Goal: Task Accomplishment & Management: Manage account settings

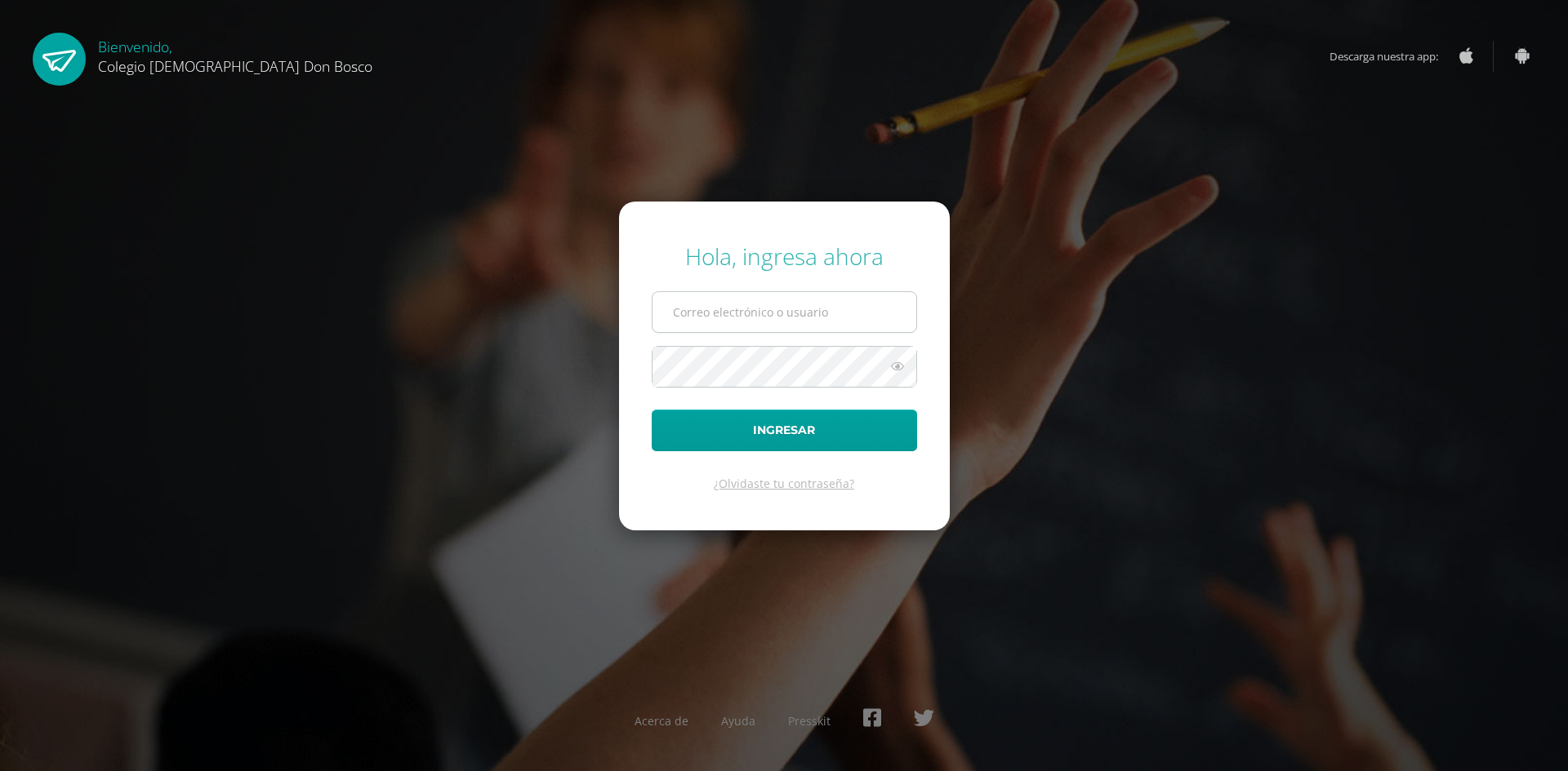
click at [775, 310] on input "text" at bounding box center [784, 312] width 264 height 40
type input "d_tambito@donbosco.edu.gt"
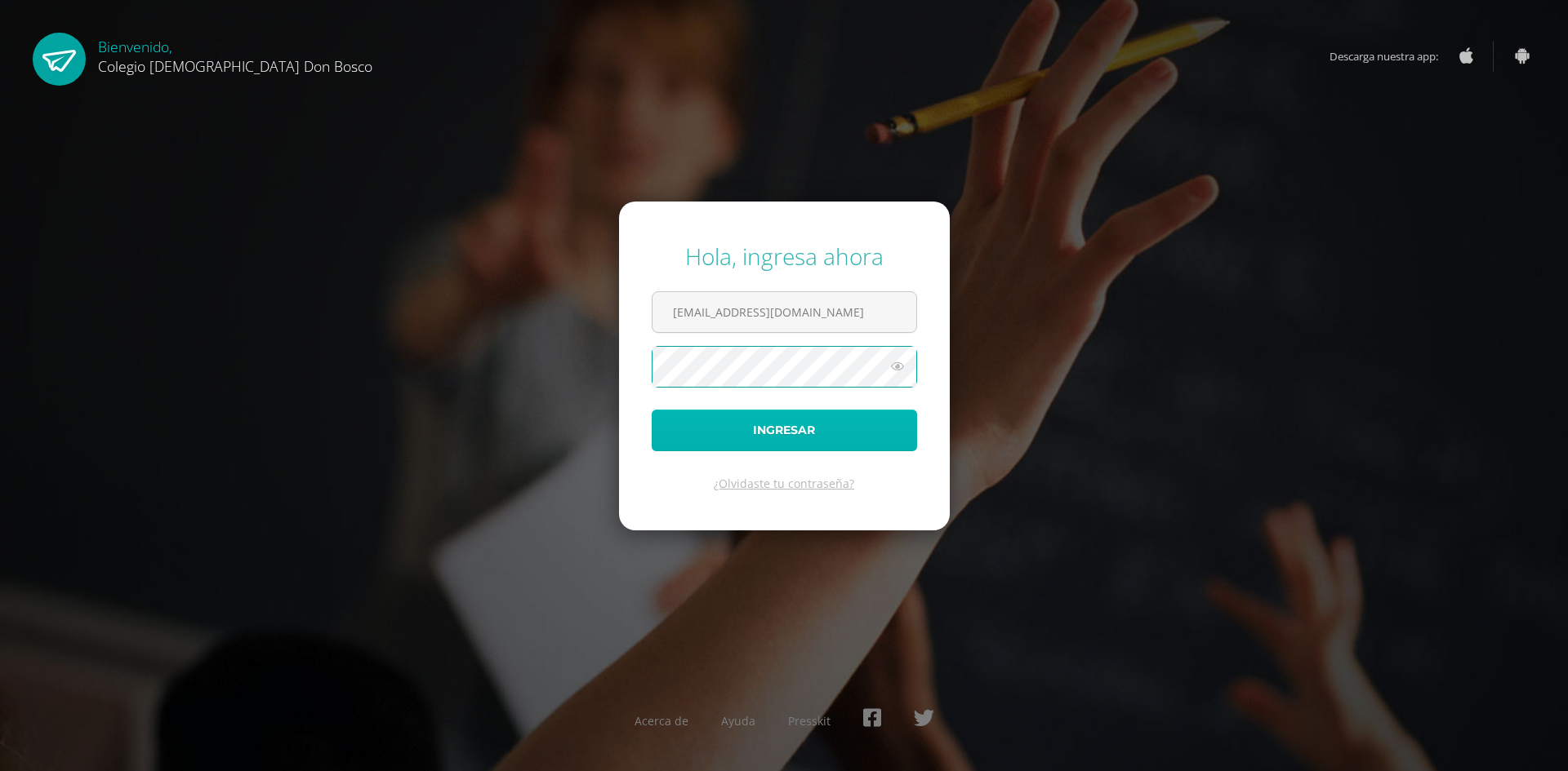
click at [736, 426] on button "Ingresar" at bounding box center [784, 430] width 266 height 41
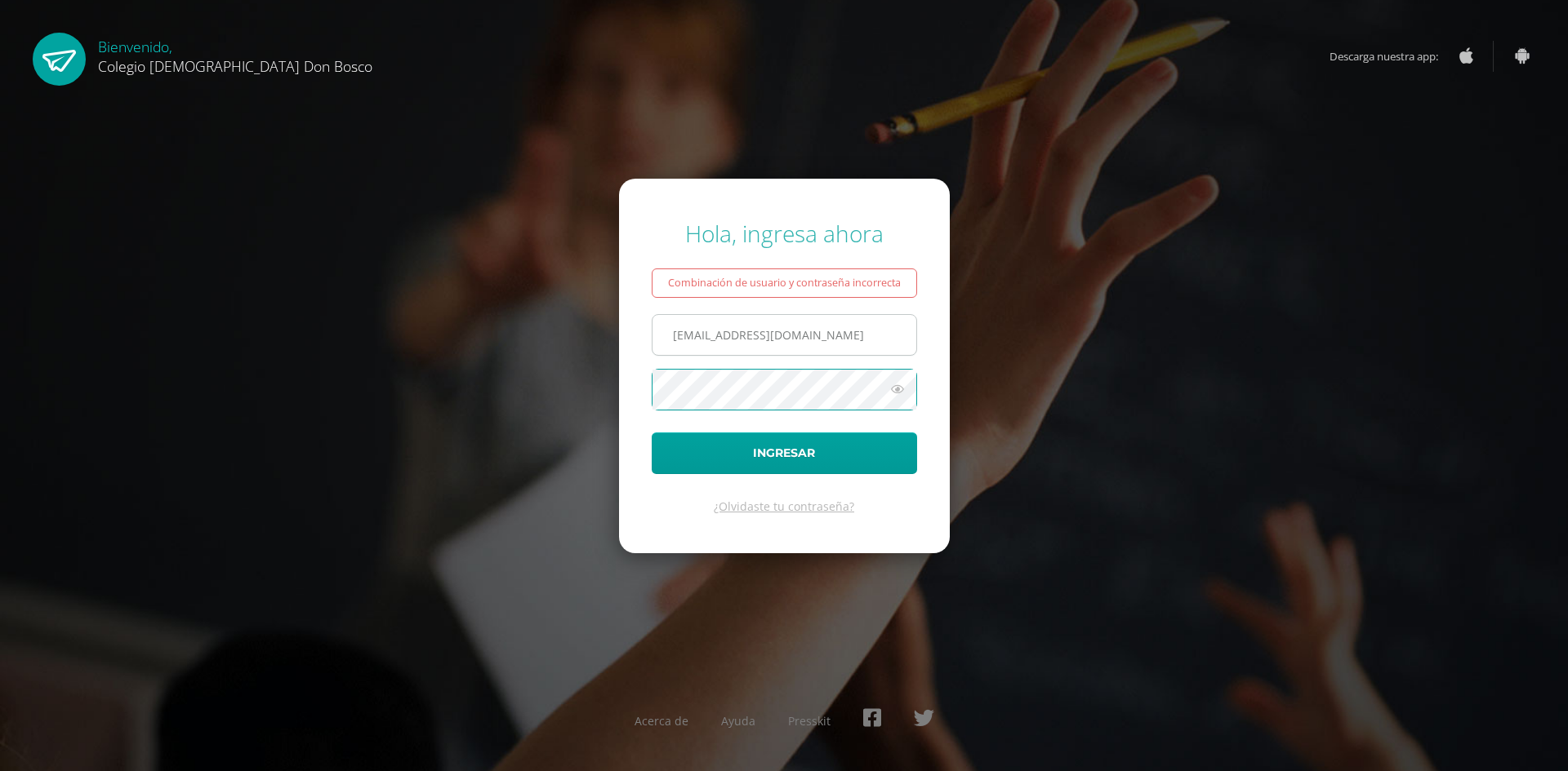
click at [678, 336] on input "d_tambito@donbosco.edu.gt" at bounding box center [784, 336] width 264 height 40
type input "s_tambito@donbosco.edu.gt"
click at [792, 453] on button "Ingresar" at bounding box center [784, 453] width 266 height 41
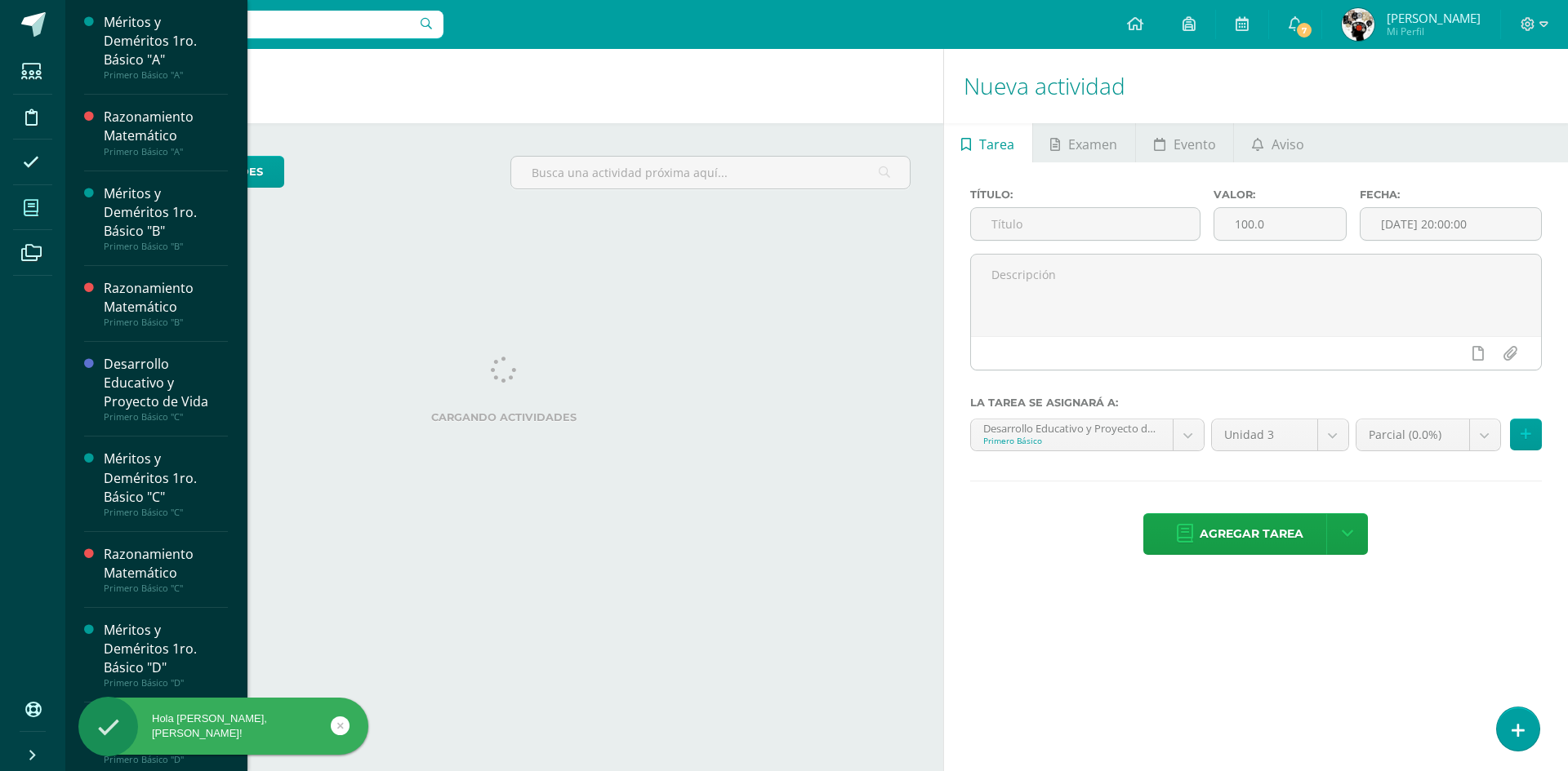
click at [27, 219] on span at bounding box center [32, 208] width 37 height 37
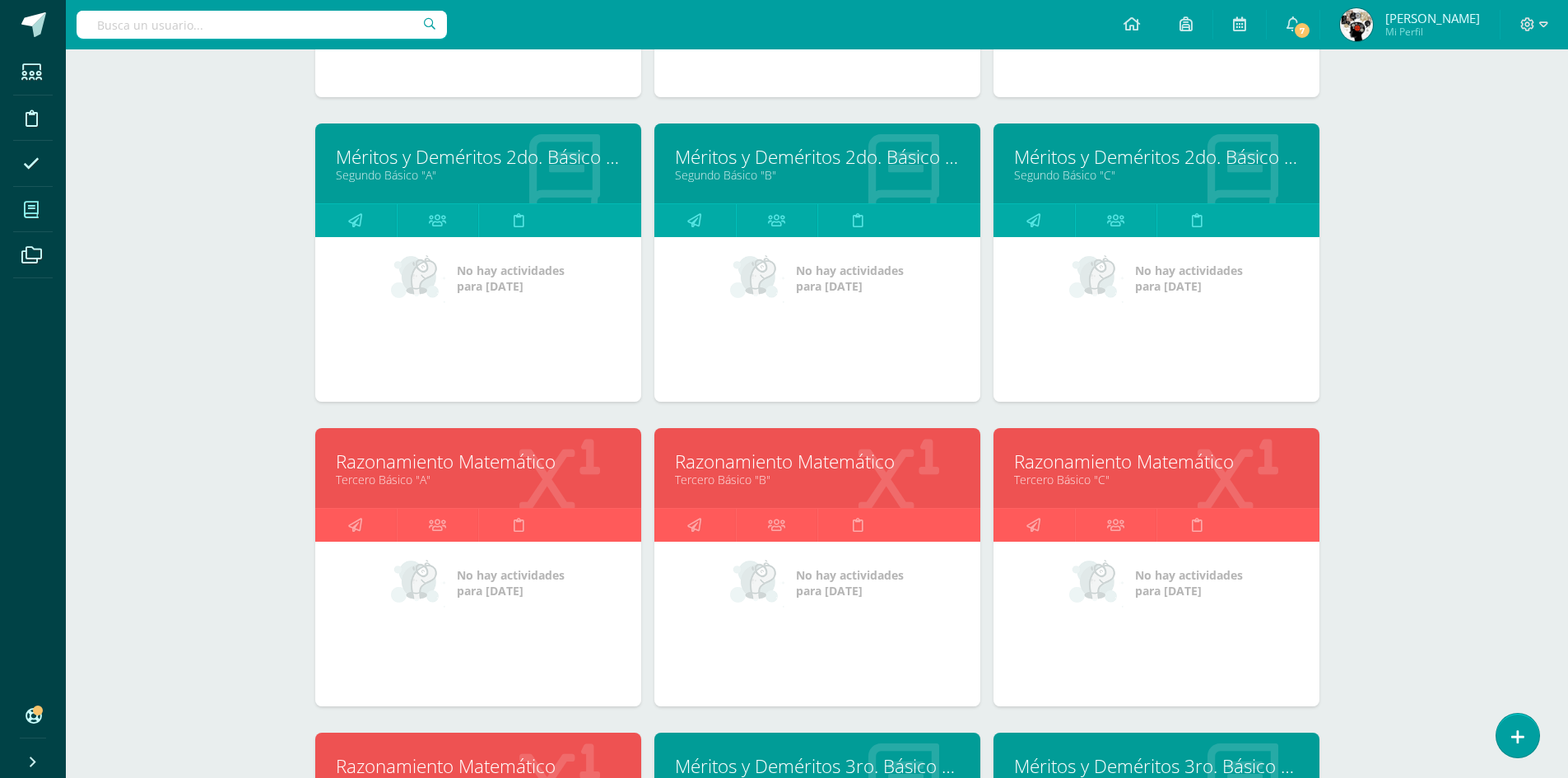
scroll to position [1706, 0]
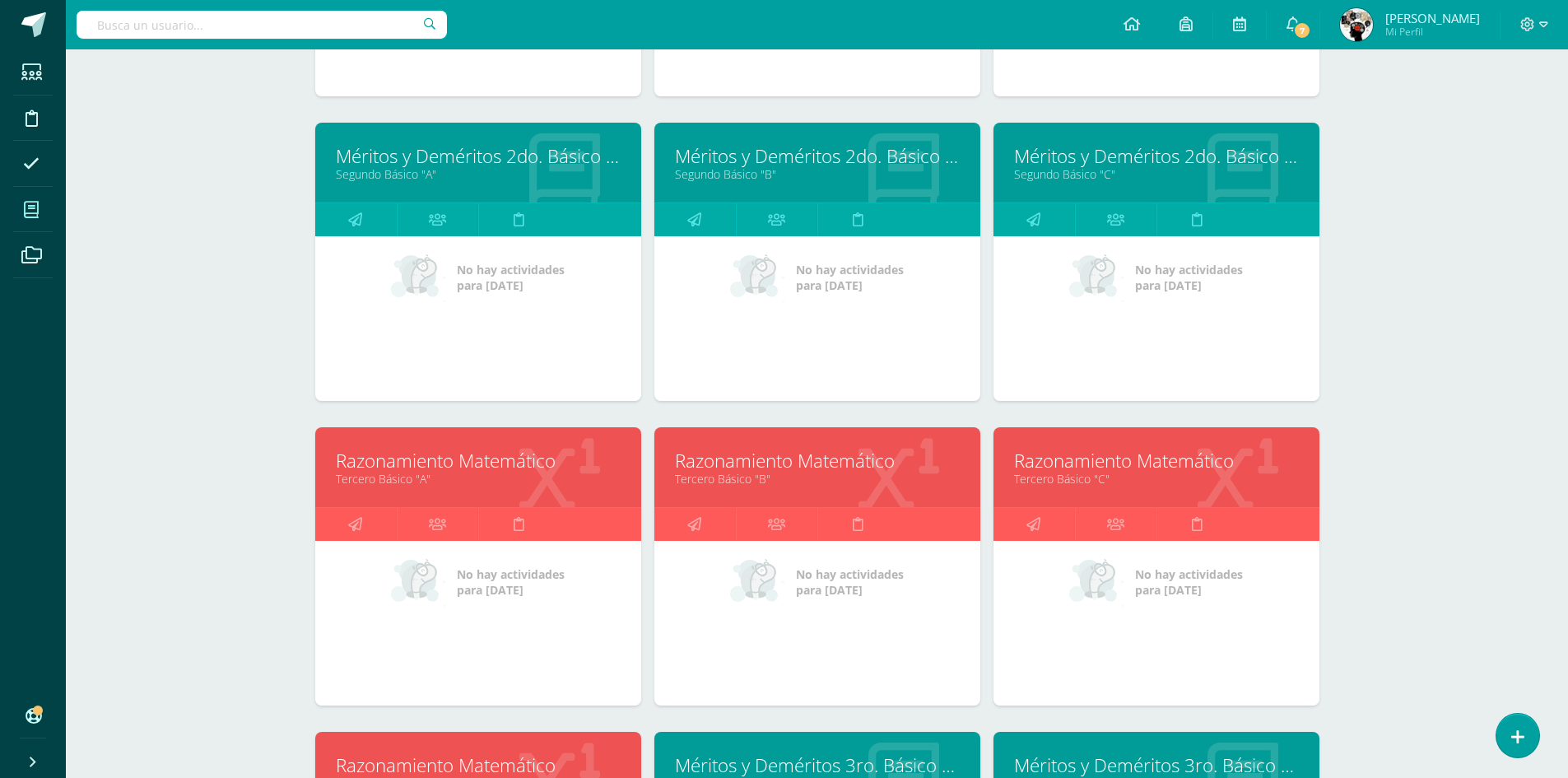
drag, startPoint x: 536, startPoint y: 478, endPoint x: 585, endPoint y: 468, distance: 50.0
click at [536, 478] on link "Tercero Básico "A"" at bounding box center [478, 478] width 285 height 16
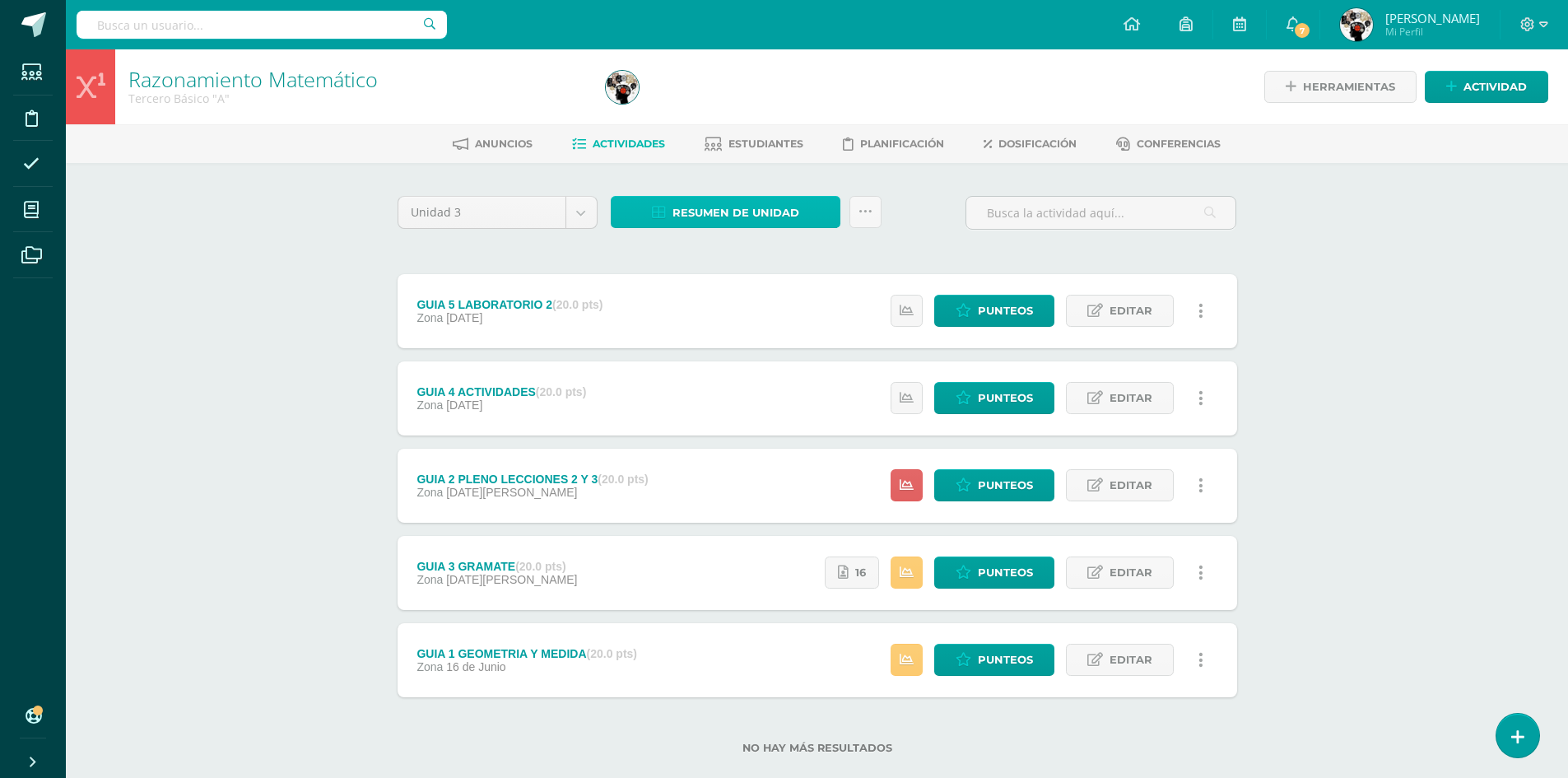
click at [784, 207] on span "Resumen de unidad" at bounding box center [735, 212] width 127 height 30
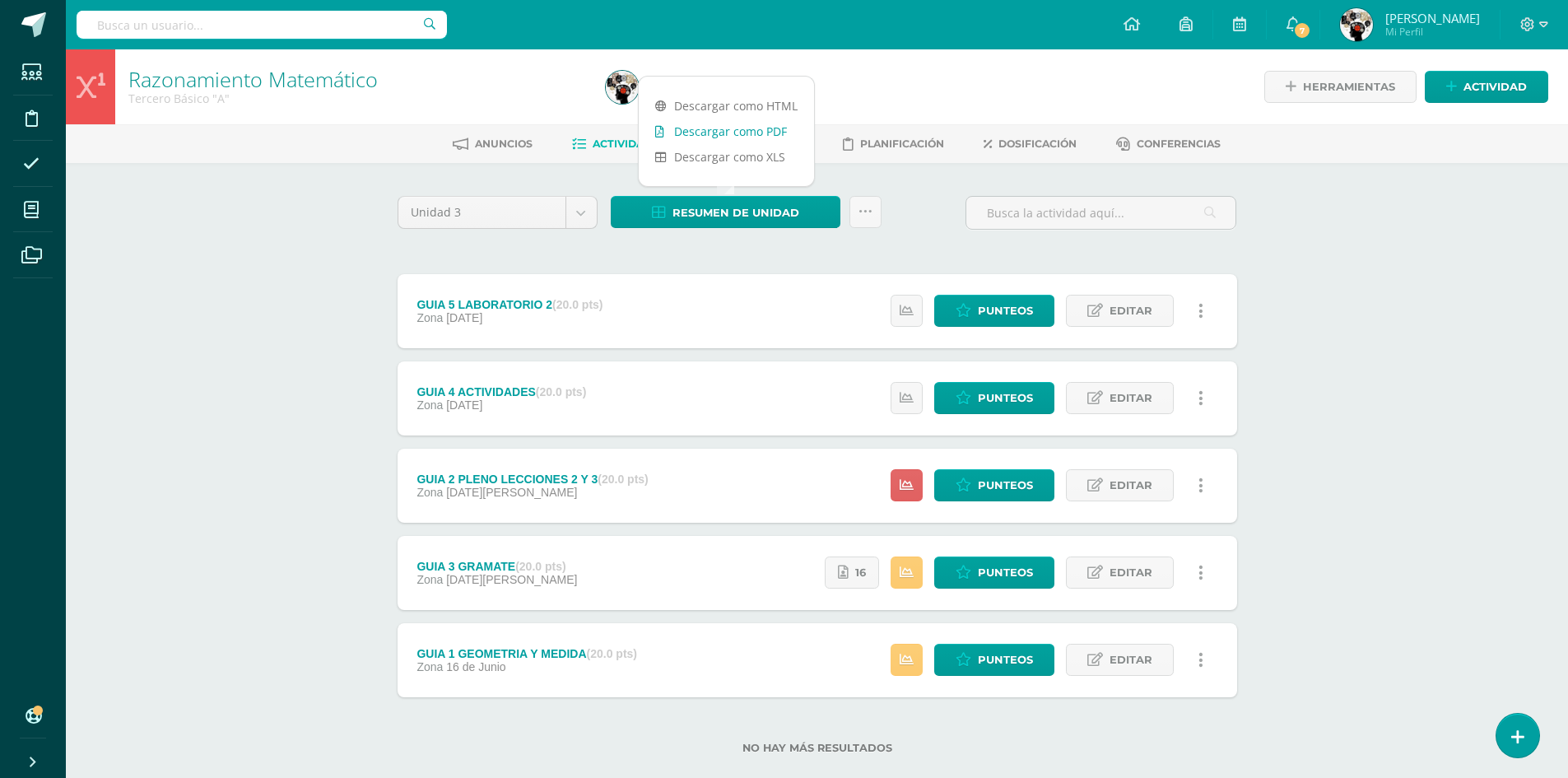
click at [753, 131] on link "Descargar como PDF" at bounding box center [726, 131] width 176 height 25
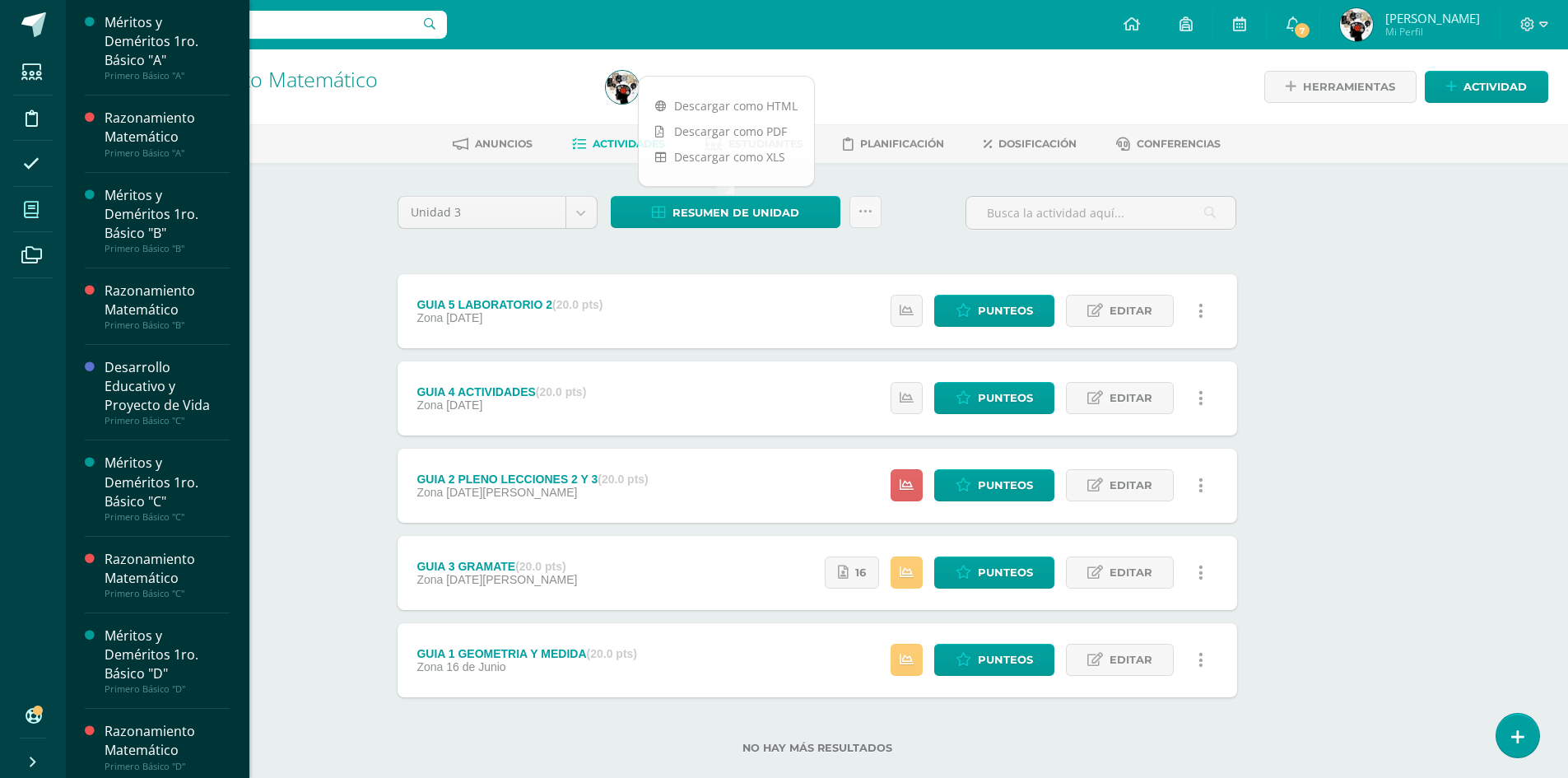
click at [22, 207] on span at bounding box center [32, 210] width 37 height 37
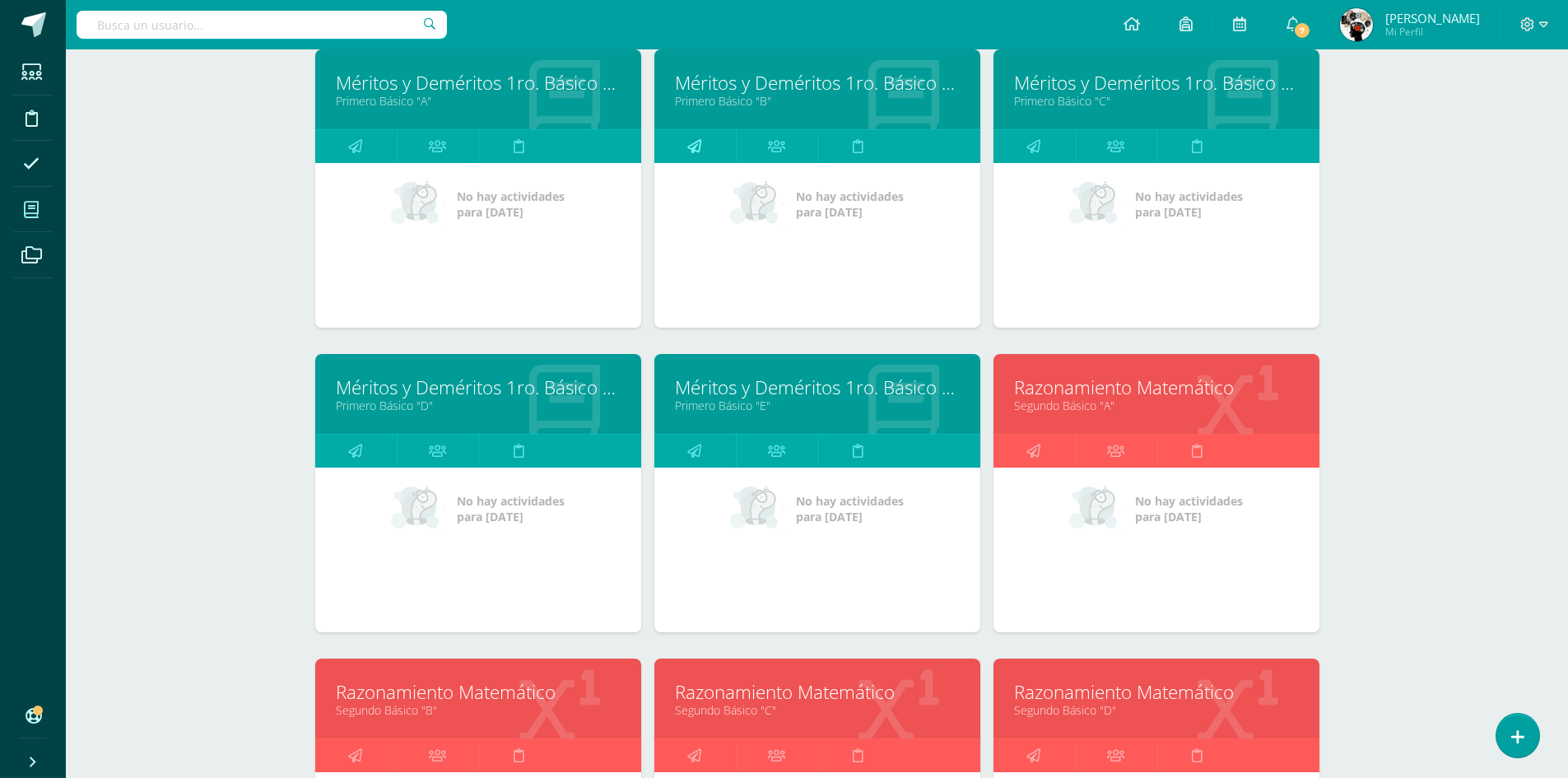
scroll to position [957, 0]
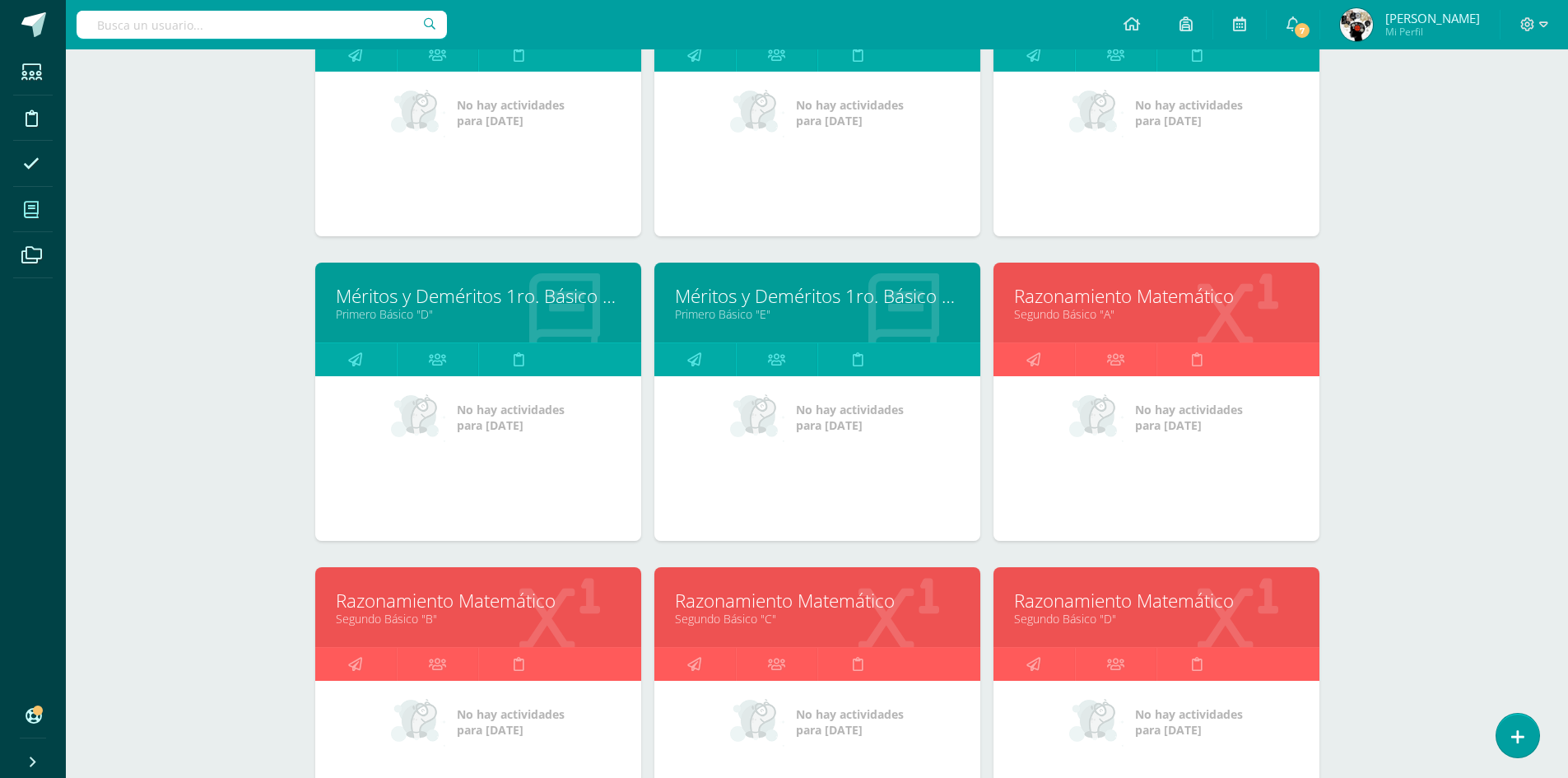
click at [494, 601] on link "Razonamiento Matemático" at bounding box center [478, 600] width 285 height 25
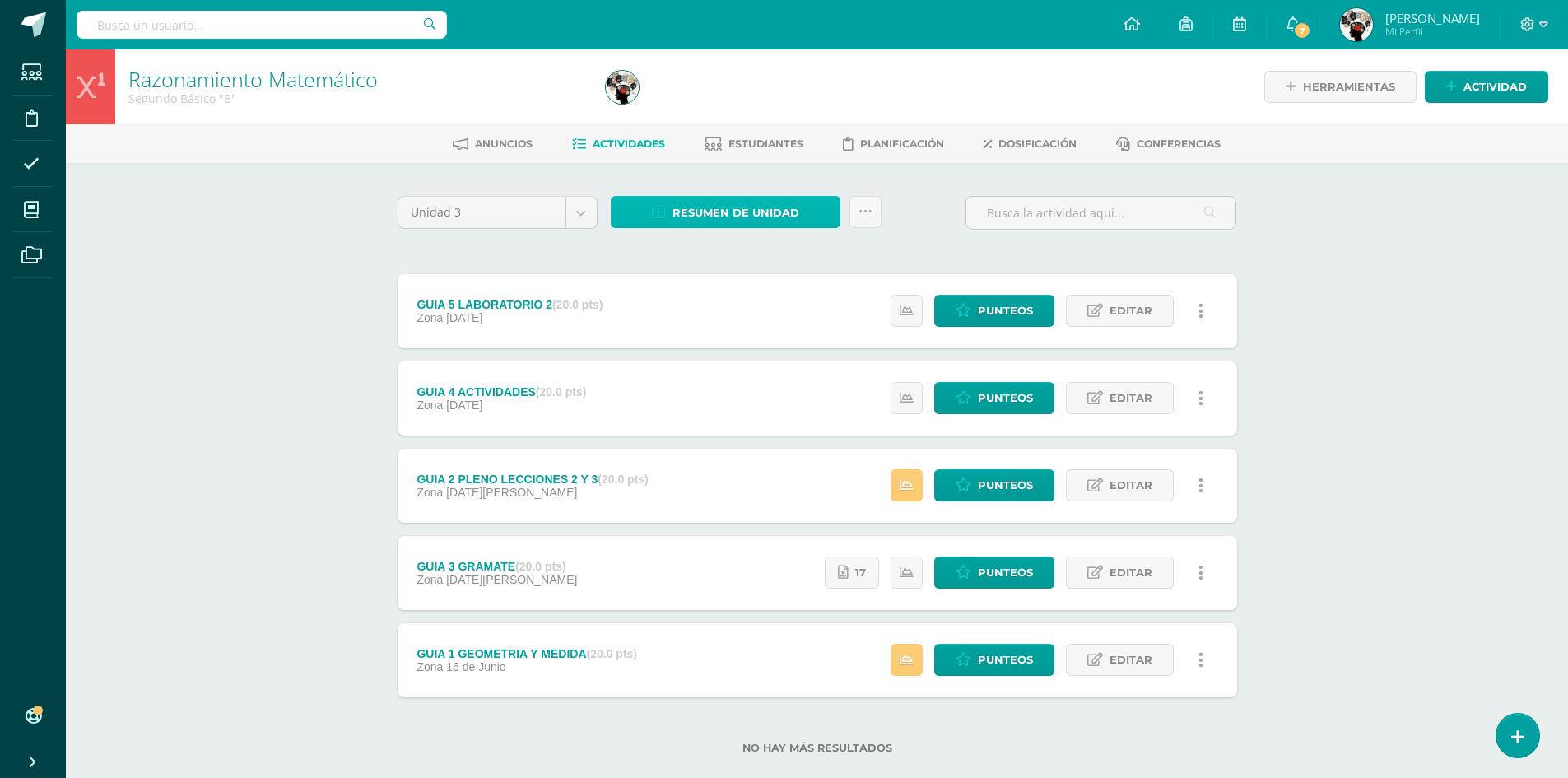
click at [775, 210] on span "Resumen de unidad" at bounding box center [735, 212] width 127 height 30
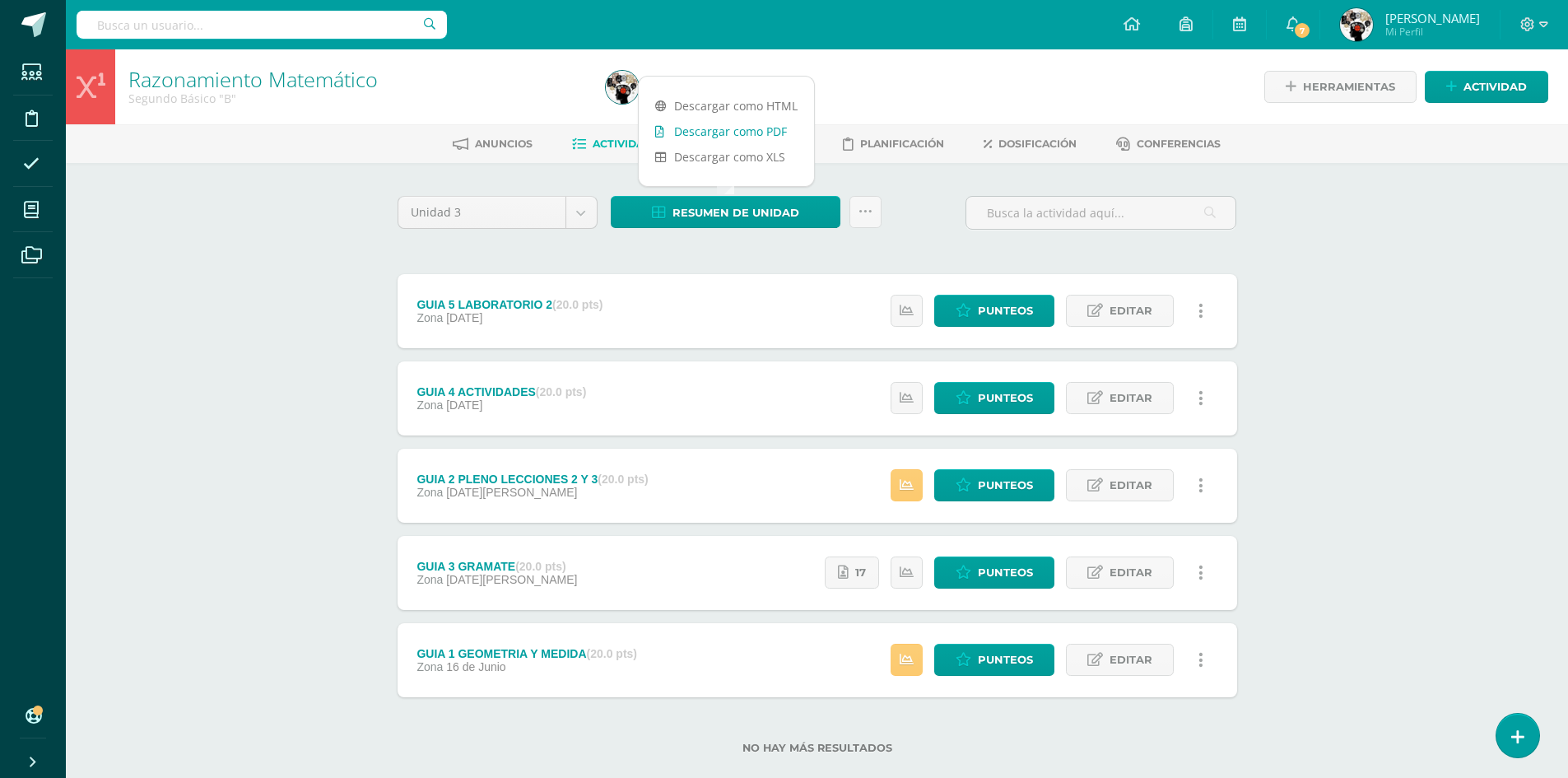
click at [720, 133] on link "Descargar como PDF" at bounding box center [726, 131] width 176 height 25
click at [1026, 406] on span "Punteos" at bounding box center [1005, 398] width 55 height 30
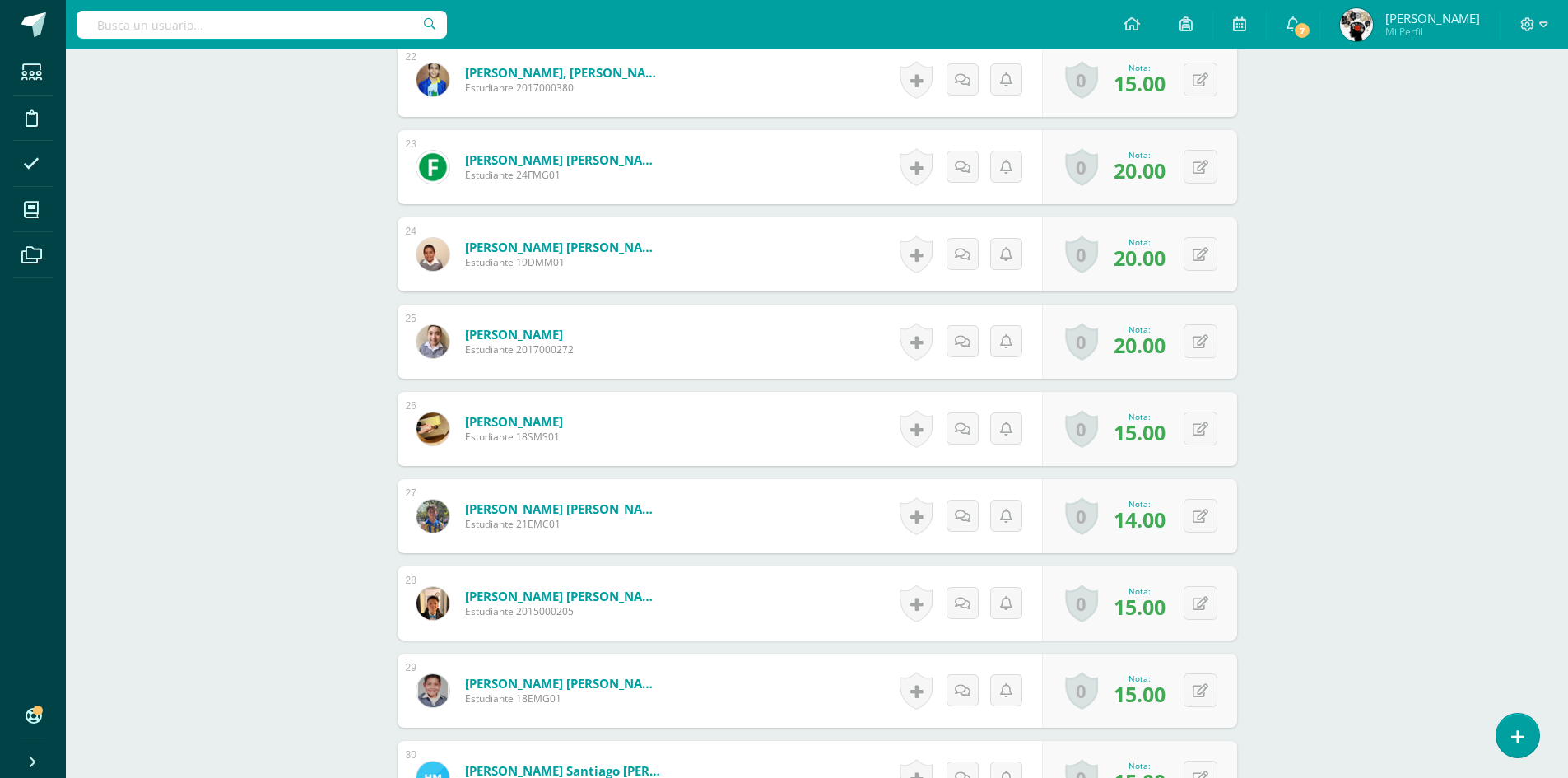
scroll to position [2384, 0]
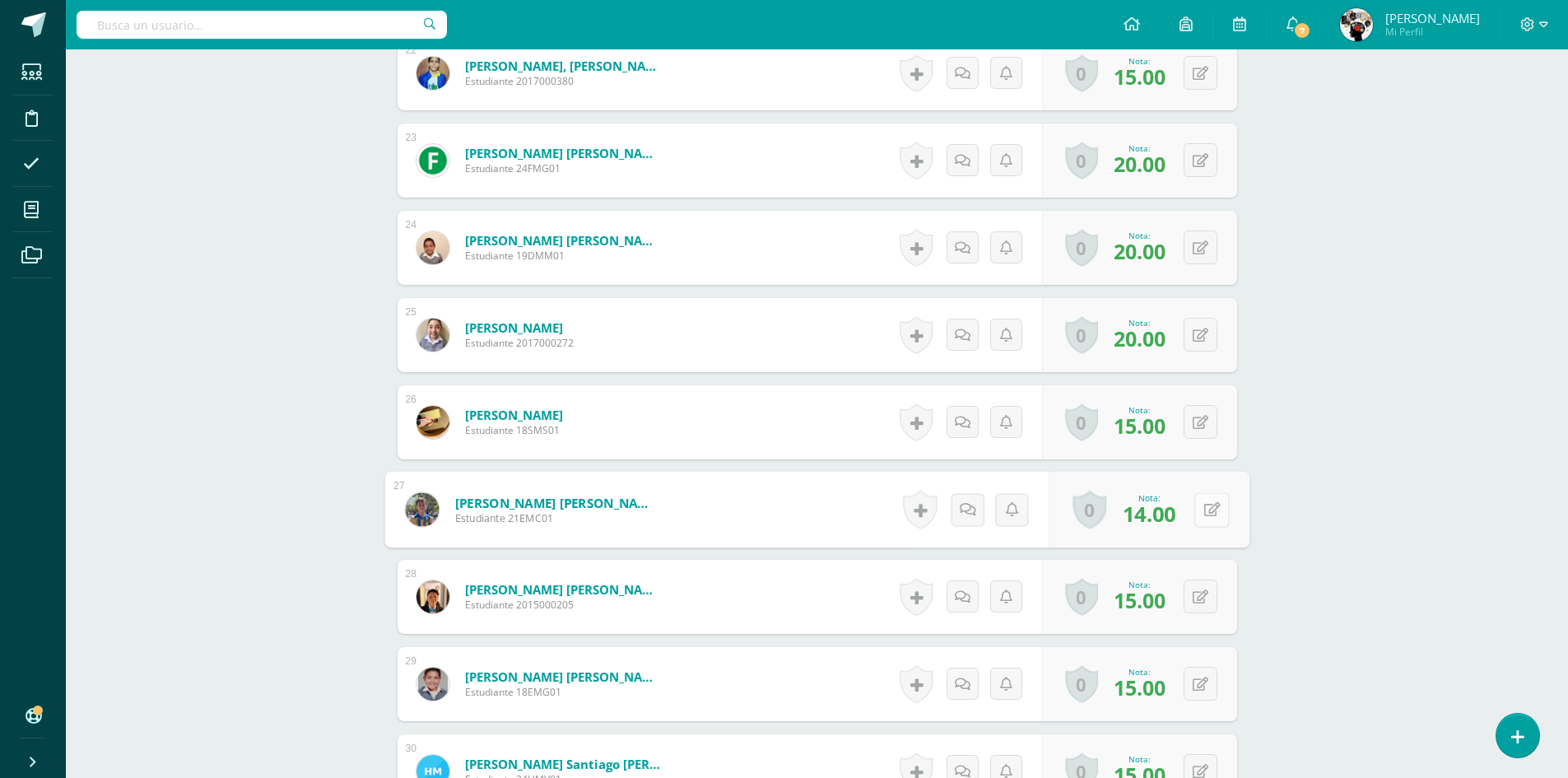
click at [1201, 507] on button at bounding box center [1211, 510] width 35 height 35
type input "19"
click at [847, 525] on form "Montenegro Canizales, Estuardo Emiliano Estudiante 21EMC01 Nota 19 0 Logros Log…" at bounding box center [816, 509] width 865 height 77
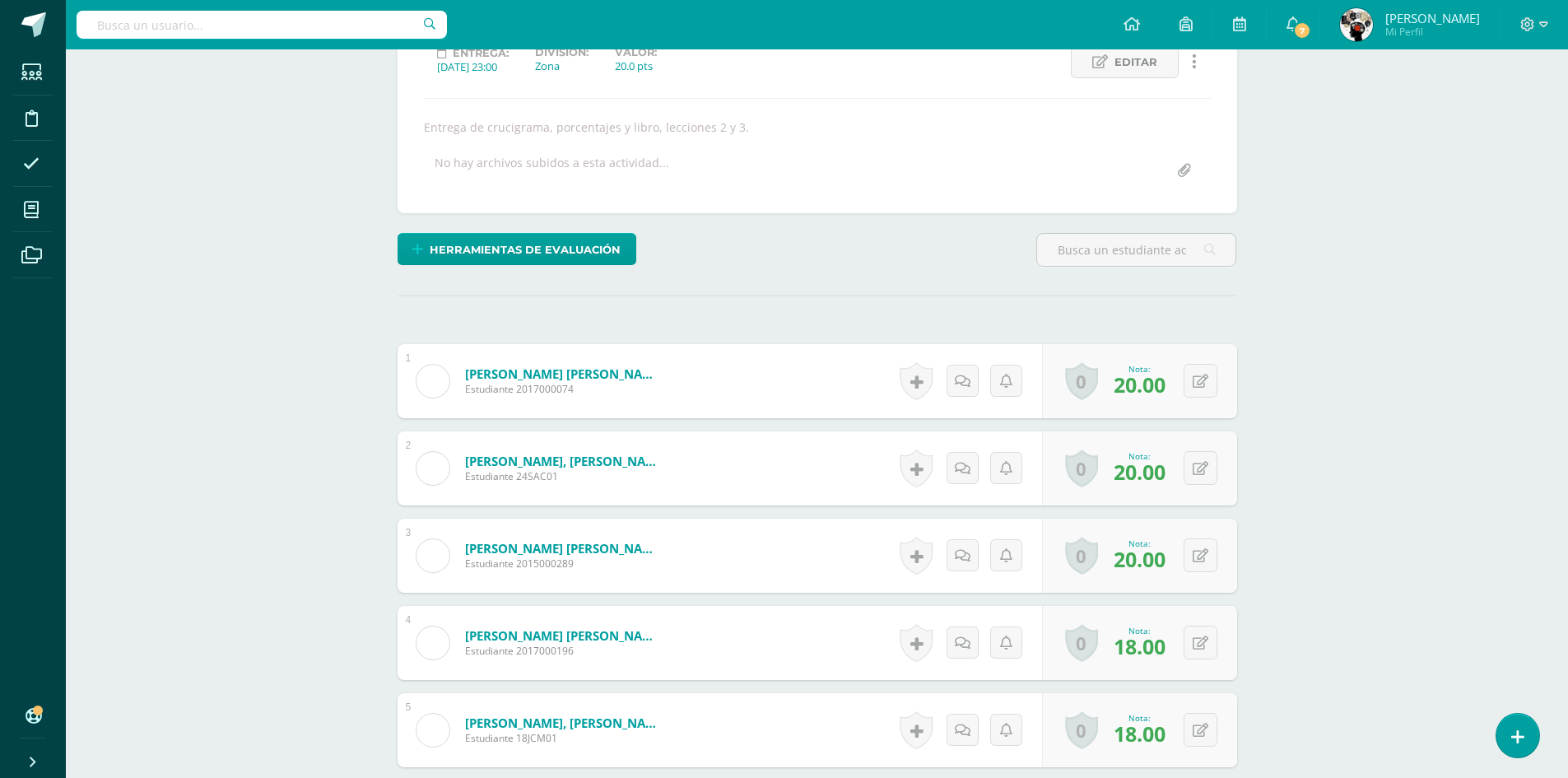
scroll to position [0, 0]
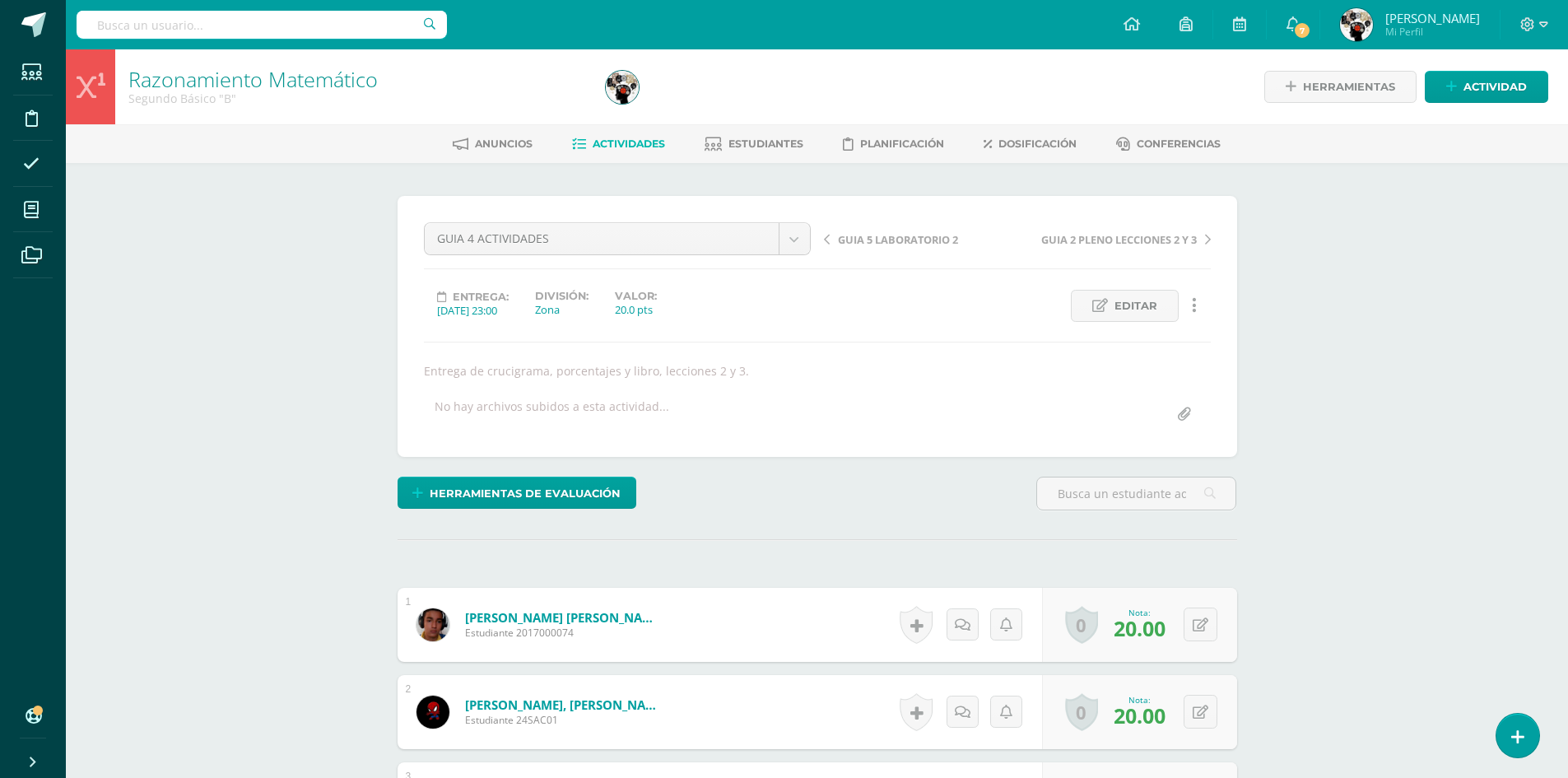
click at [618, 146] on span "Actividades" at bounding box center [628, 144] width 73 height 13
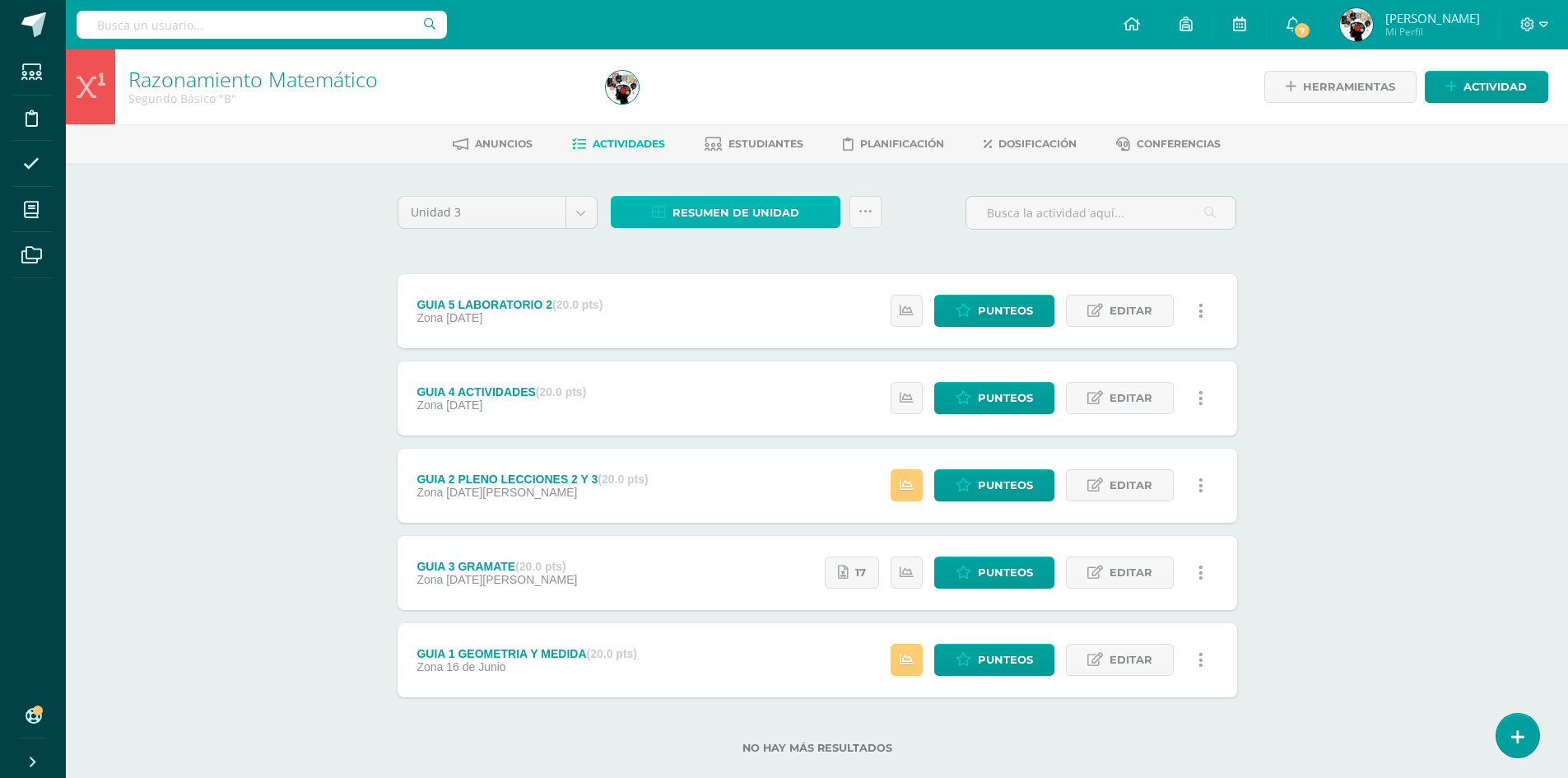
click at [797, 211] on span "Resumen de unidad" at bounding box center [735, 212] width 127 height 30
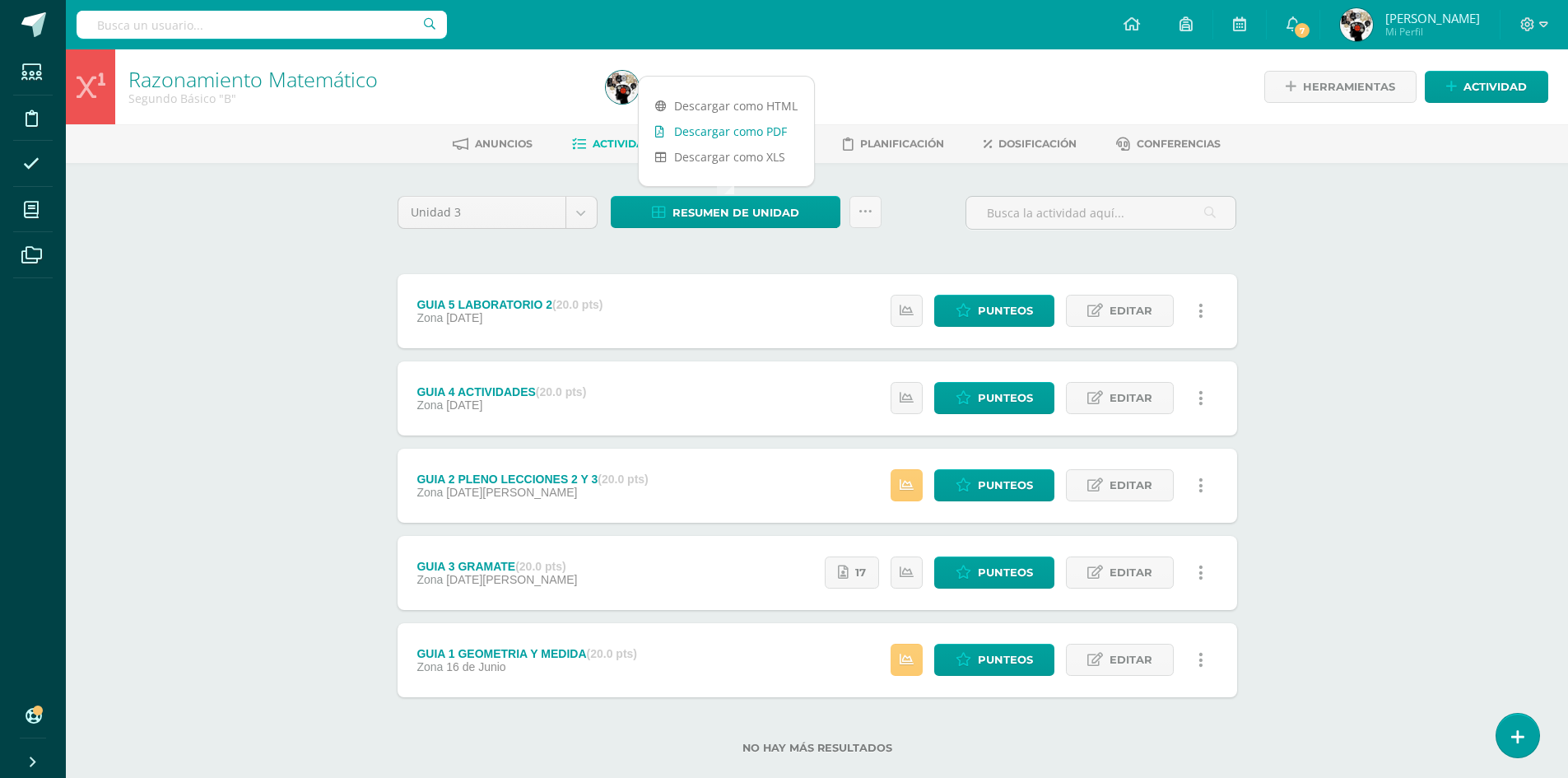
click at [733, 139] on link "Descargar como PDF" at bounding box center [726, 131] width 176 height 25
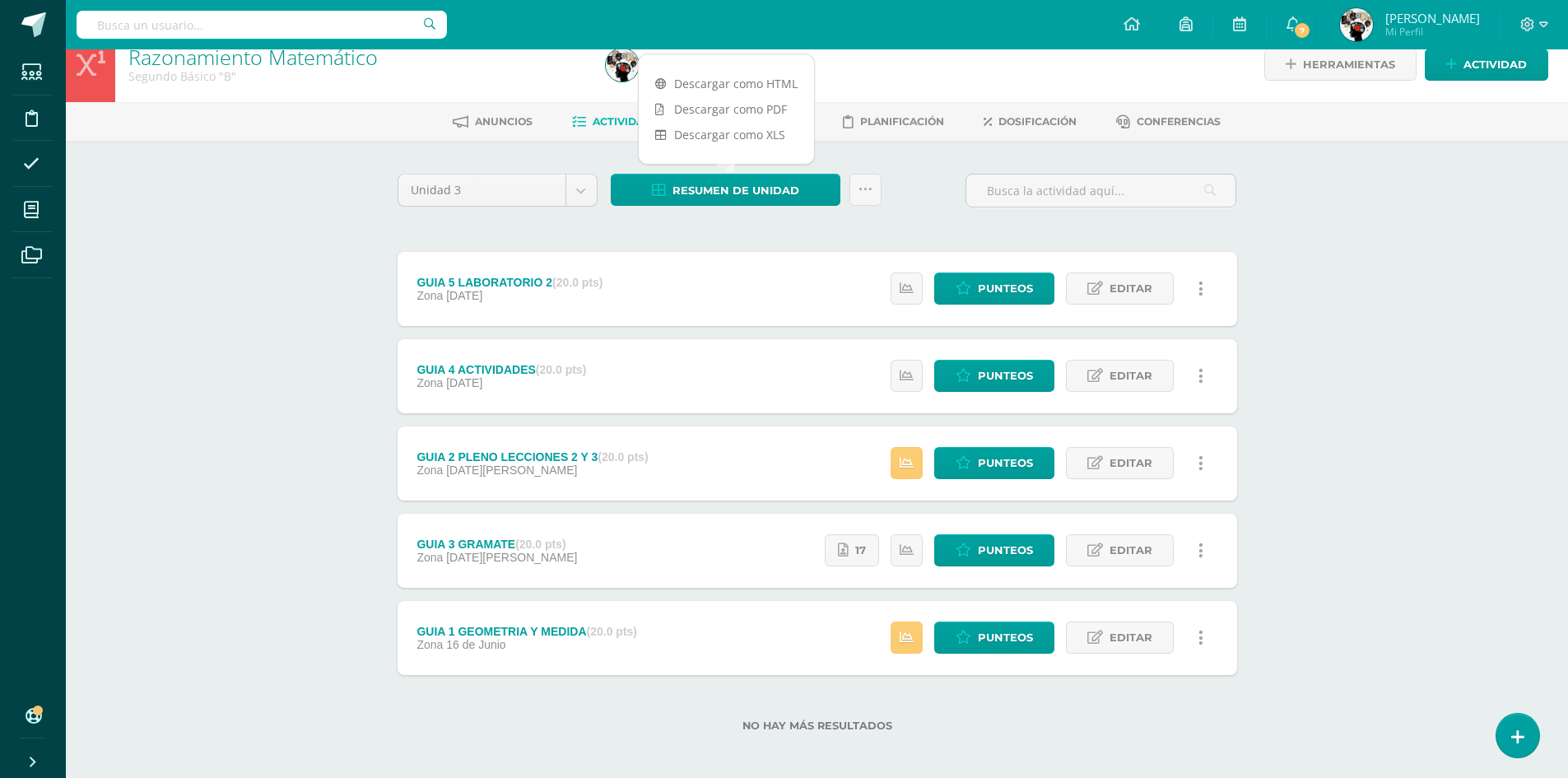
scroll to position [29, 0]
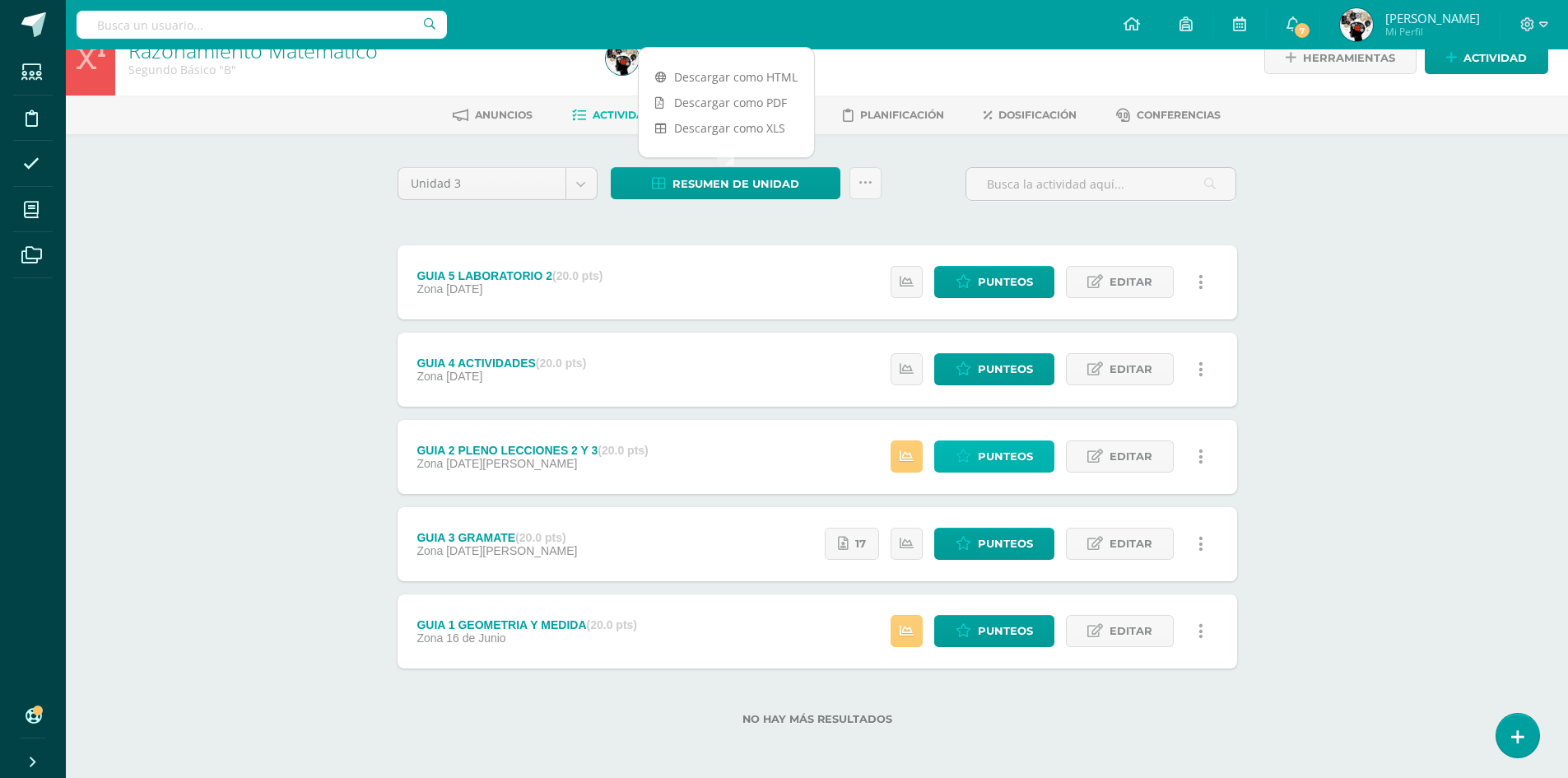
click at [1008, 454] on span "Punteos" at bounding box center [1005, 456] width 55 height 30
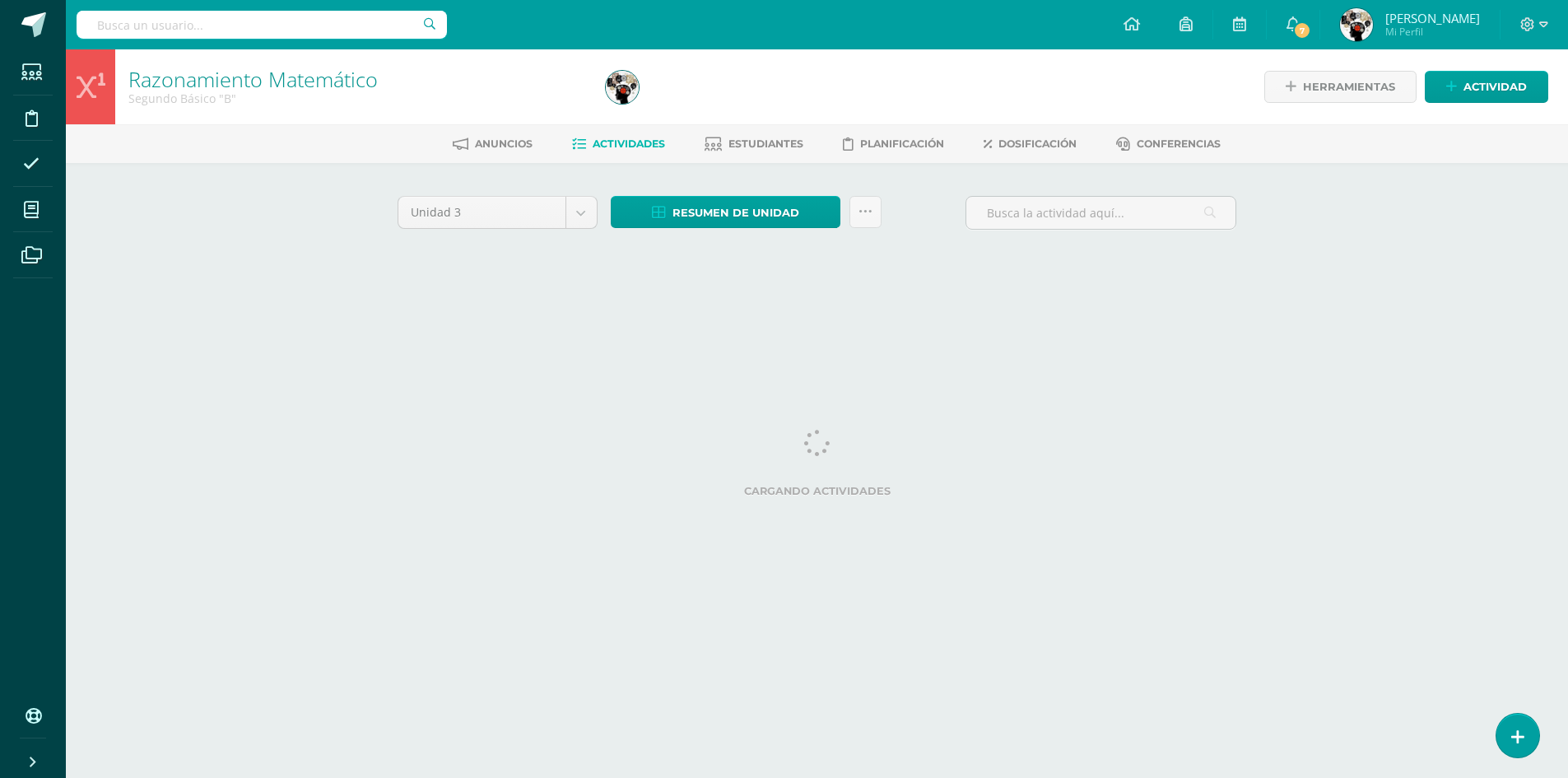
scroll to position [10699, 0]
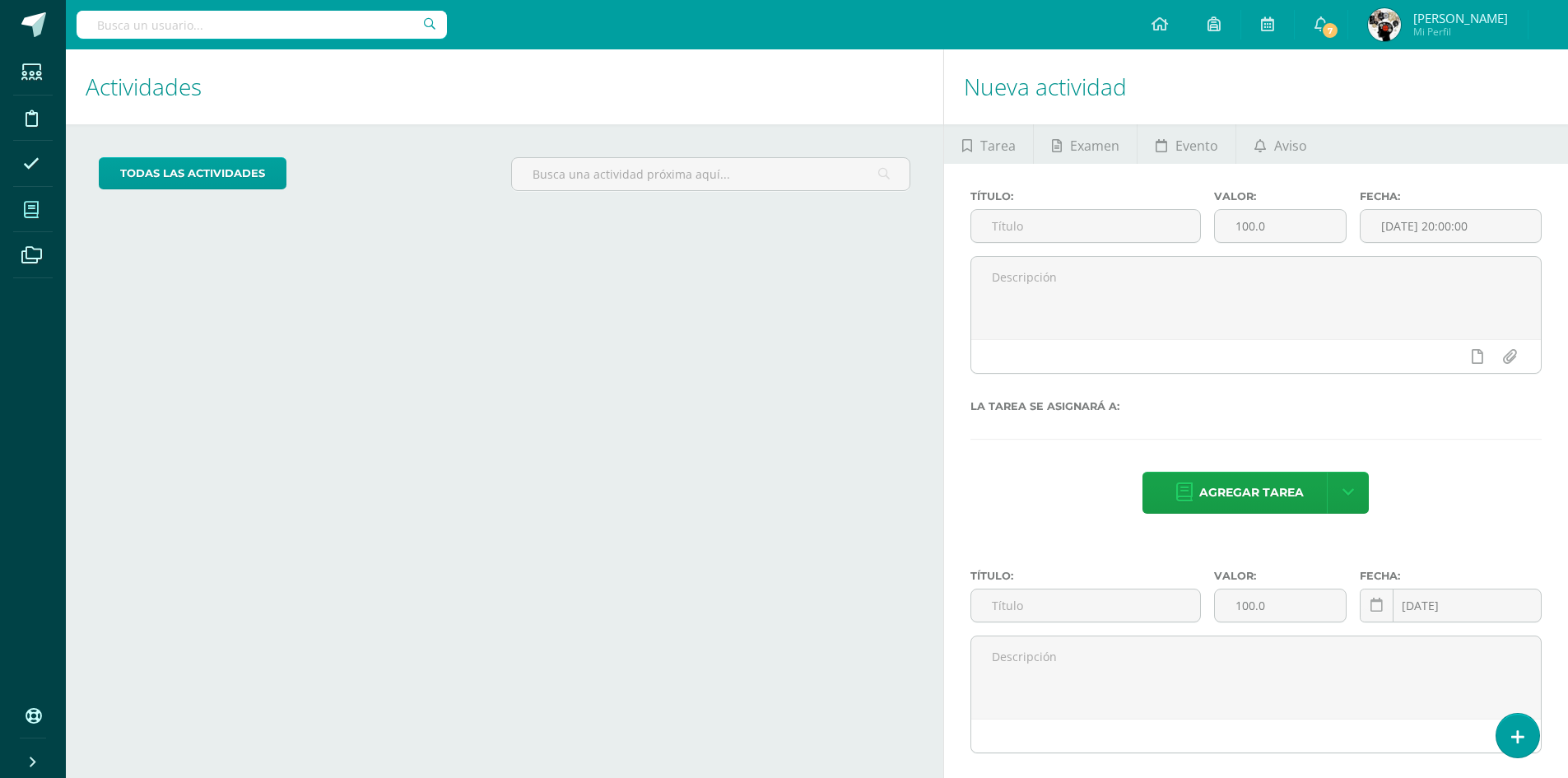
click at [27, 206] on icon at bounding box center [31, 210] width 15 height 16
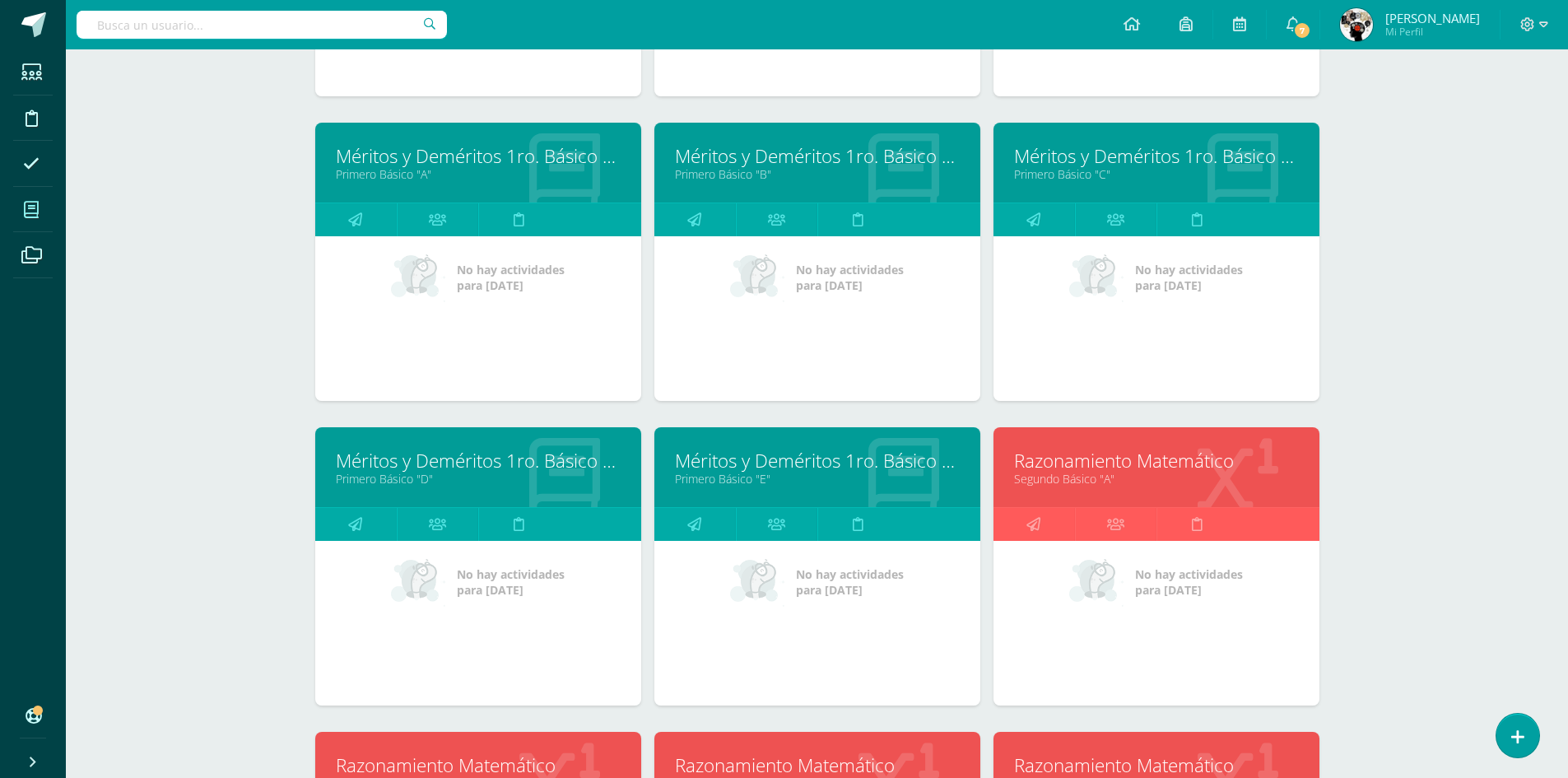
scroll to position [957, 0]
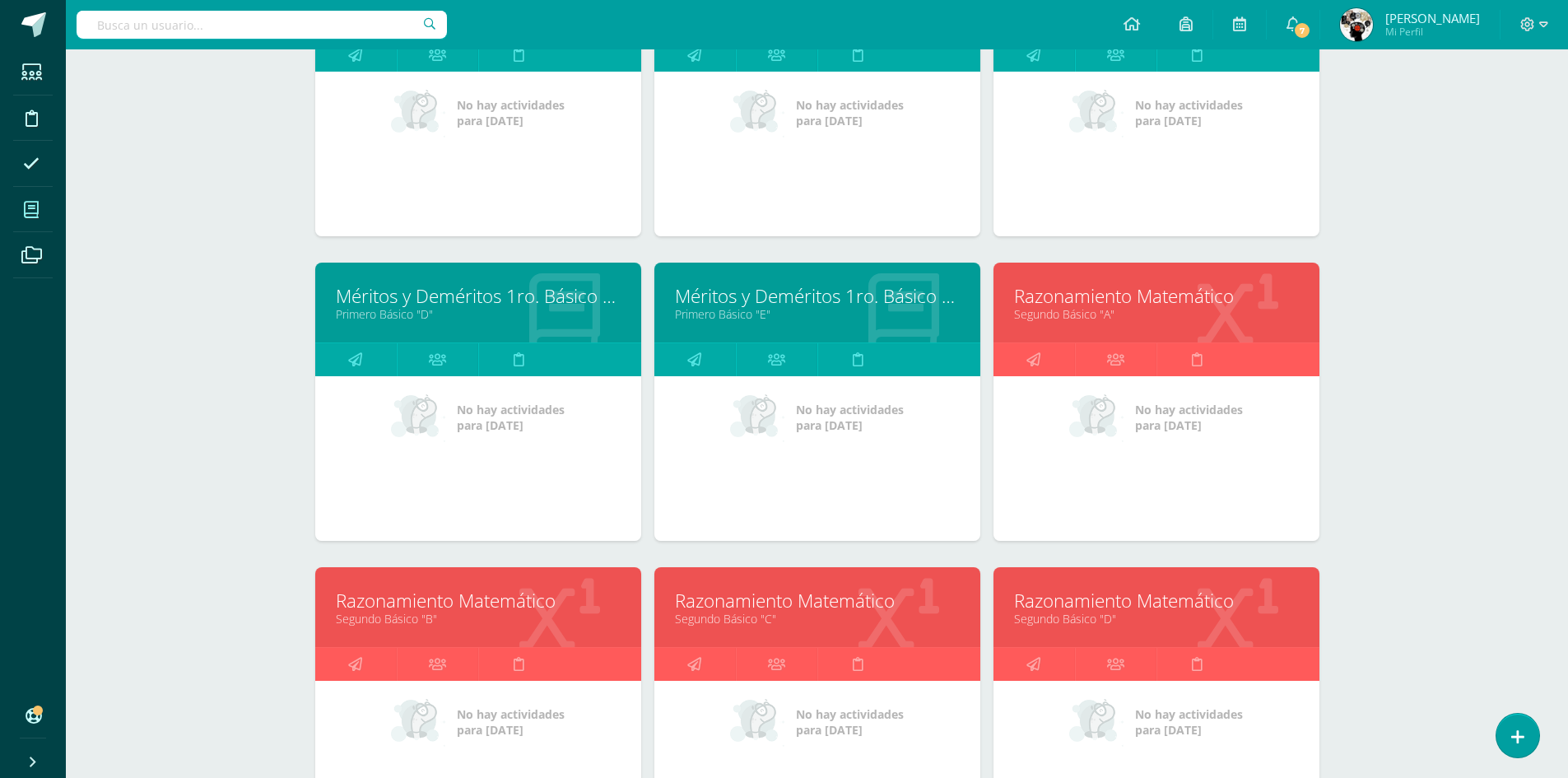
click at [496, 613] on link "Razonamiento Matemático" at bounding box center [478, 600] width 285 height 25
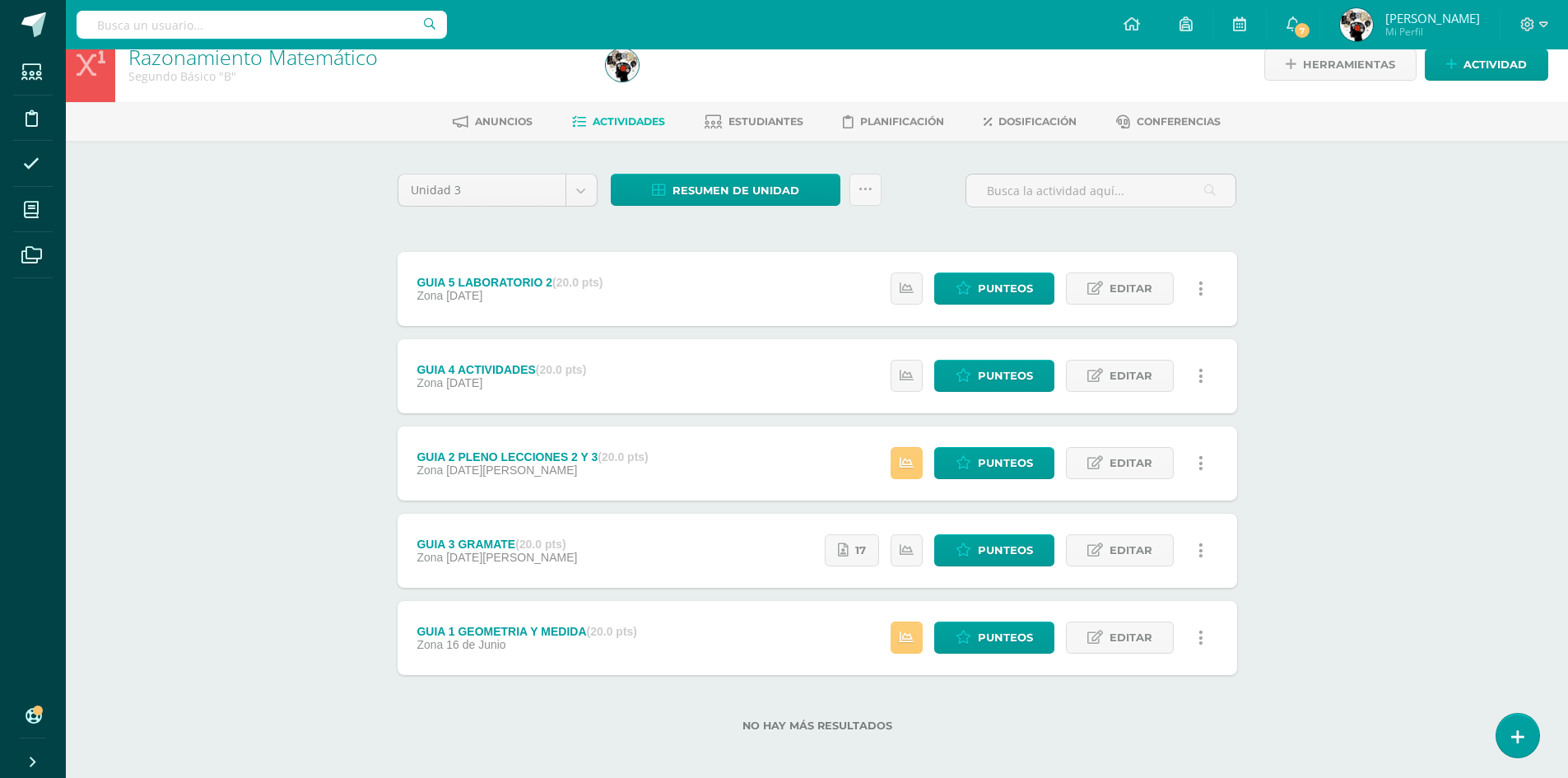
scroll to position [29, 0]
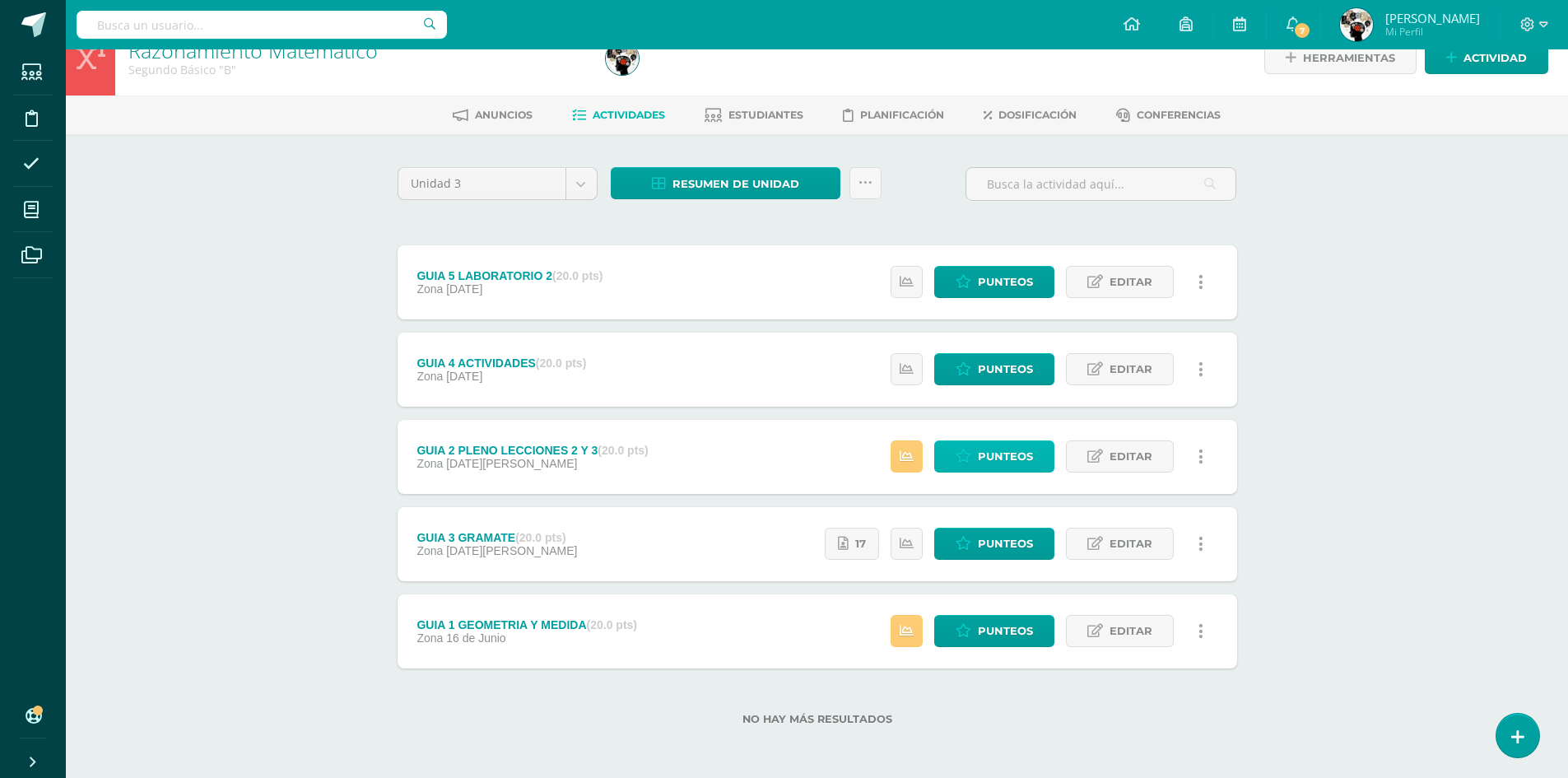
click at [947, 456] on link "Punteos" at bounding box center [994, 456] width 120 height 32
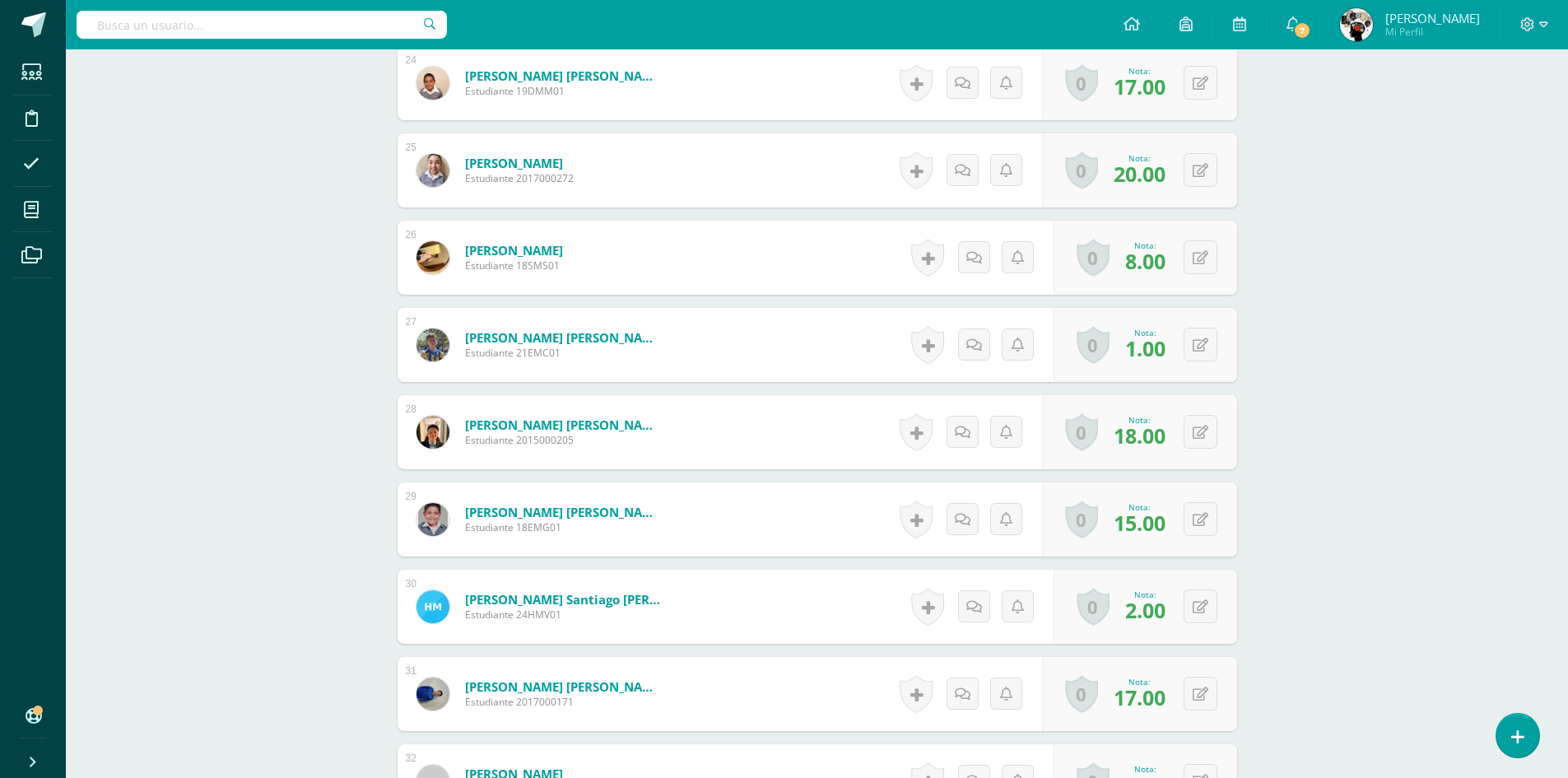
scroll to position [2597, 0]
click at [1220, 514] on div "0 [GEOGRAPHIC_DATA] Logros obtenidos Aún no hay logros agregados Nota: 15.00" at bounding box center [1138, 518] width 195 height 74
click at [1208, 518] on button at bounding box center [1211, 519] width 35 height 35
type input "16"
click at [815, 511] on form "[PERSON_NAME] [PERSON_NAME] Estudiante 18EMG01 Nota 16 0 [GEOGRAPHIC_DATA] Logr…" at bounding box center [817, 518] width 840 height 74
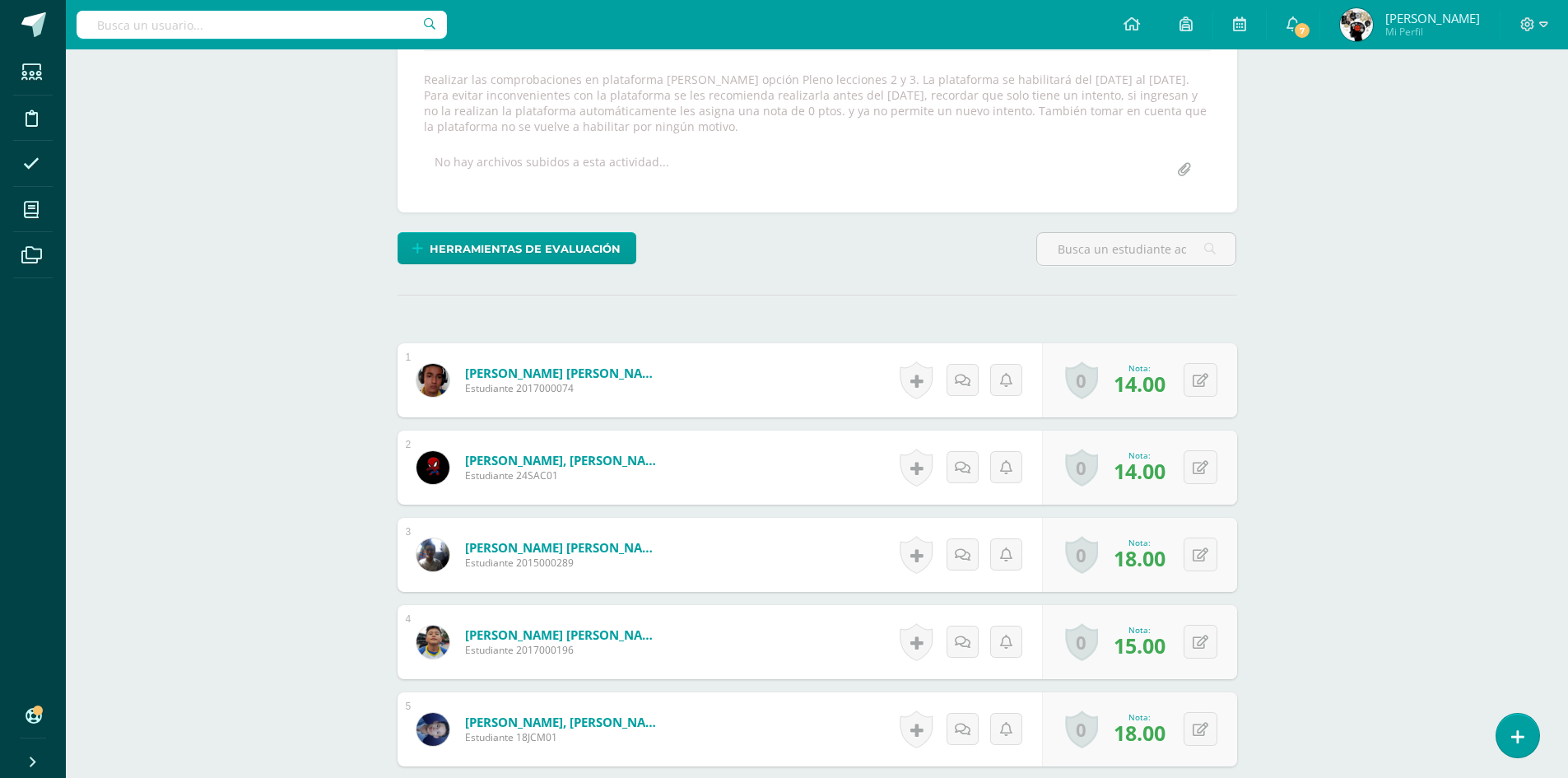
scroll to position [0, 0]
